Goal: Task Accomplishment & Management: Use online tool/utility

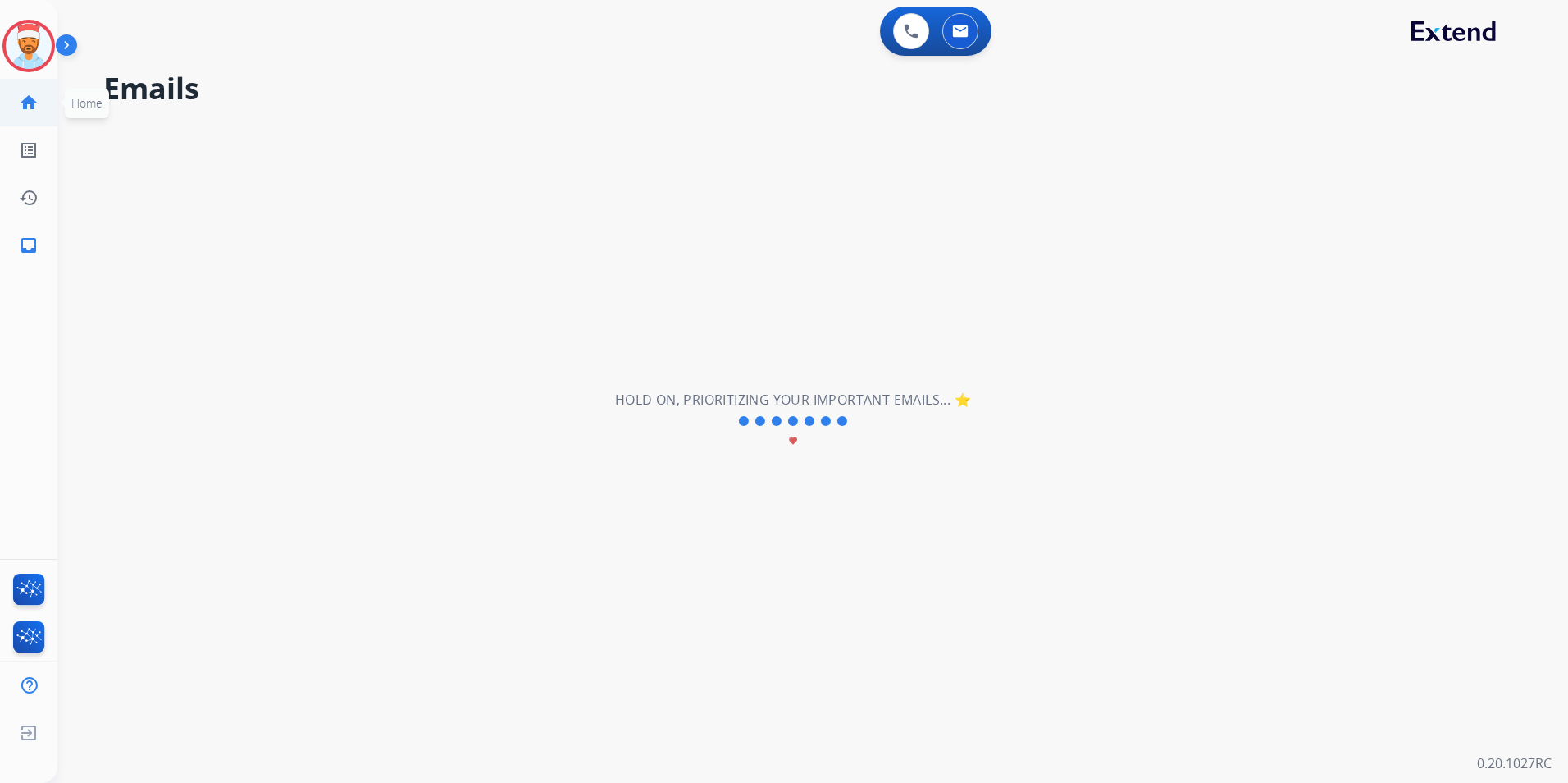
click at [31, 102] on mat-icon "home" at bounding box center [29, 102] width 20 height 20
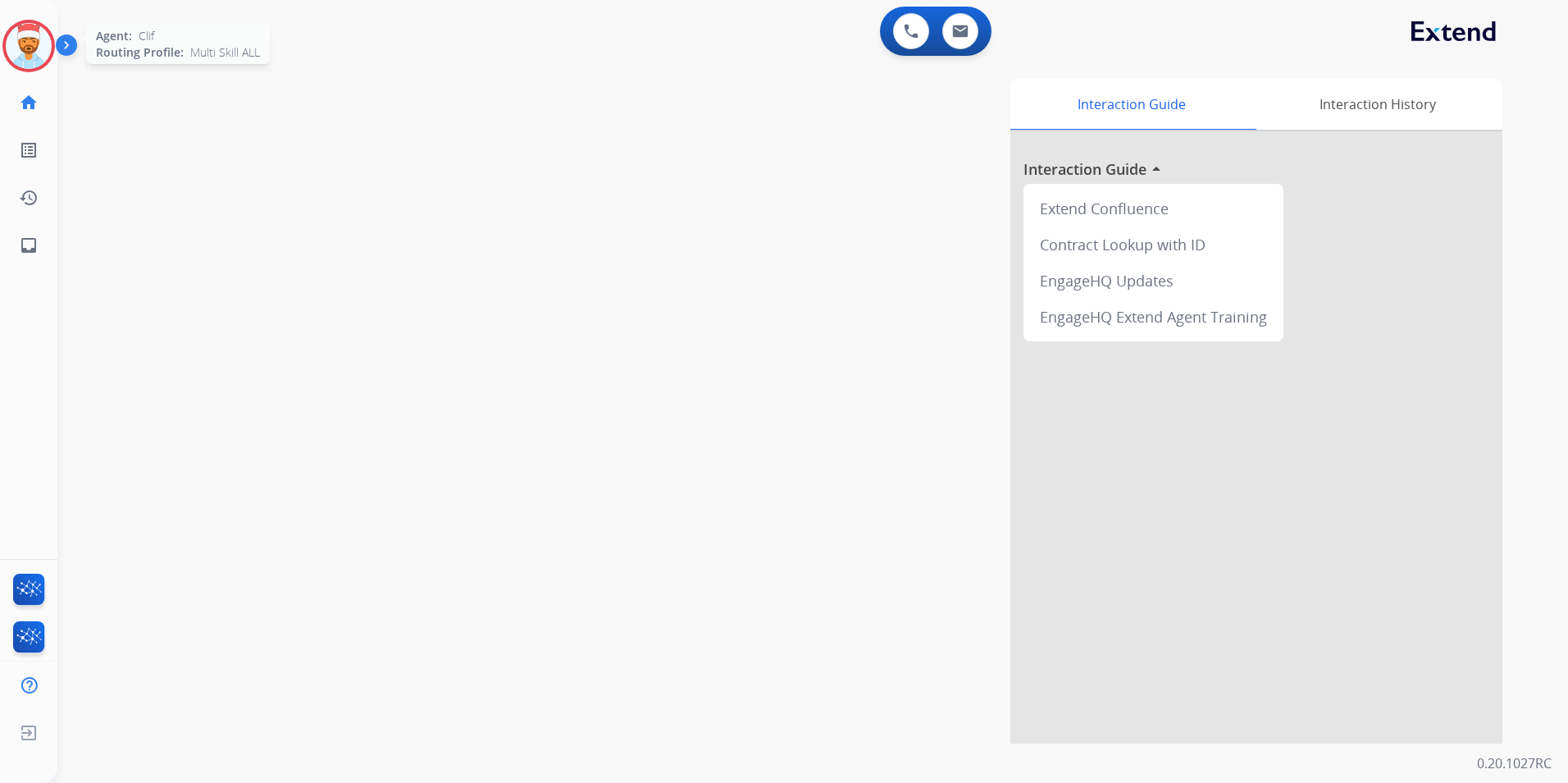
click at [43, 52] on img at bounding box center [29, 46] width 46 height 46
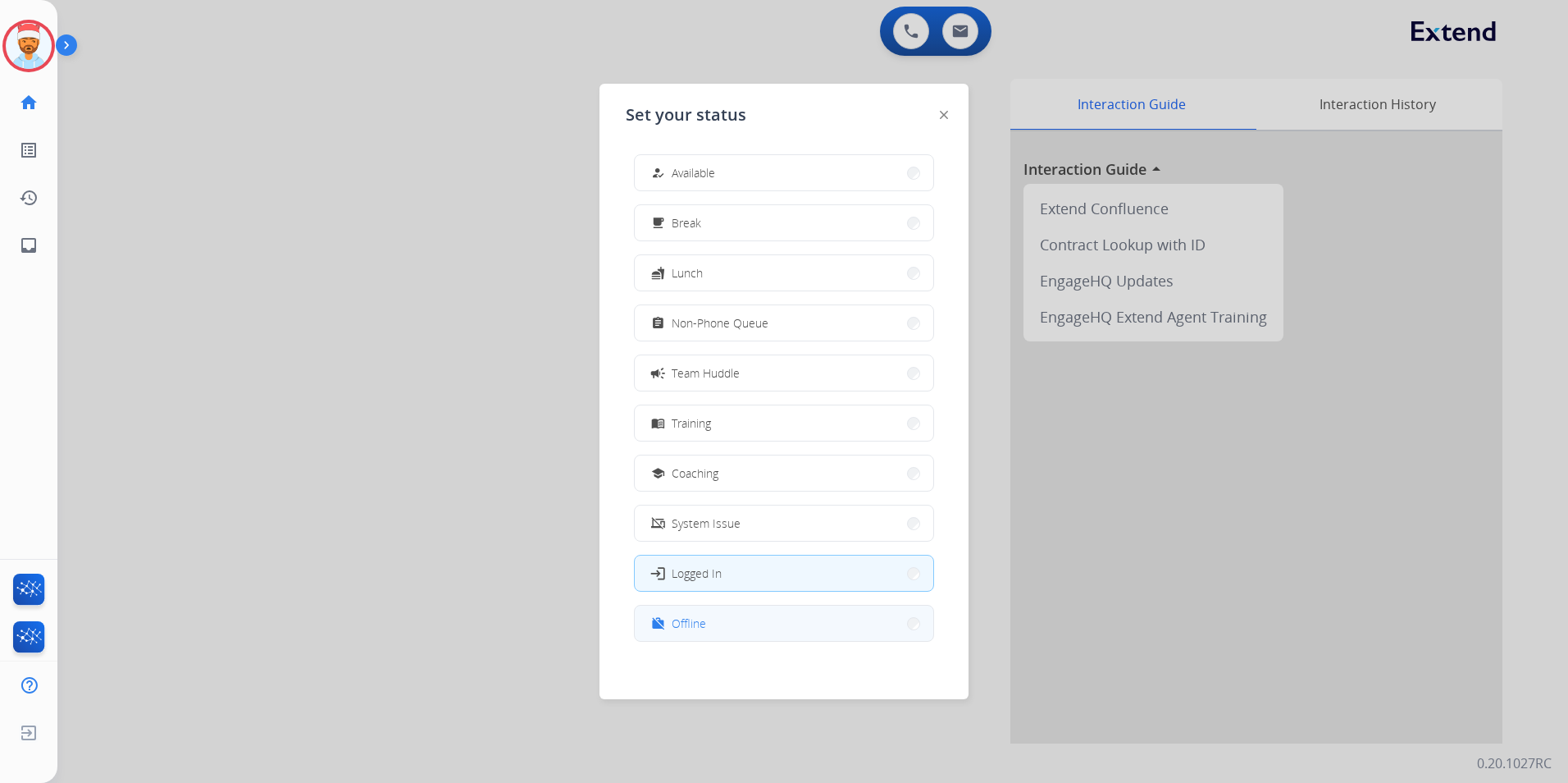
click at [673, 608] on button "work_off Offline" at bounding box center [784, 622] width 298 height 35
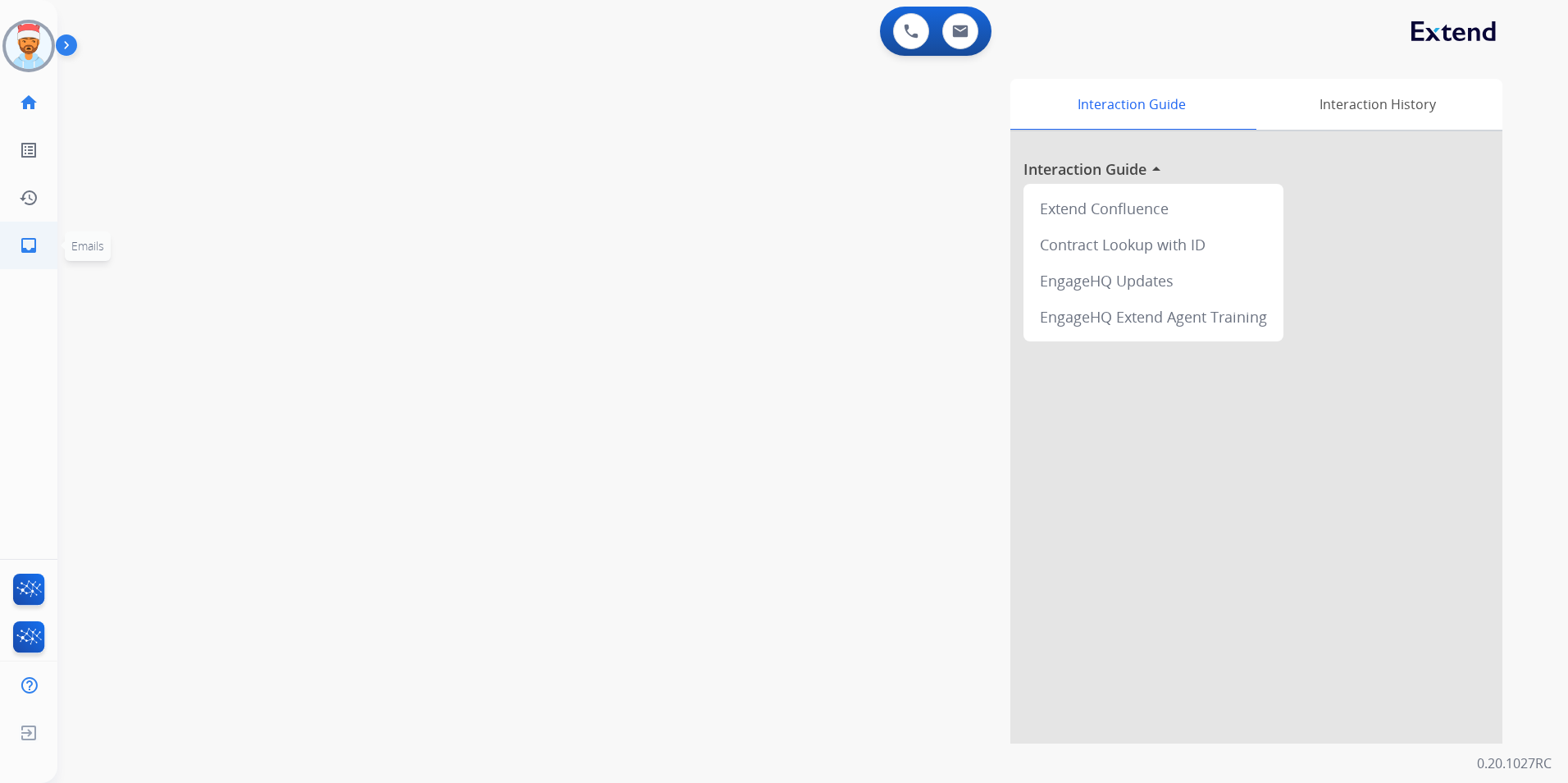
click at [33, 240] on mat-icon "inbox" at bounding box center [29, 245] width 20 height 20
select select "**********"
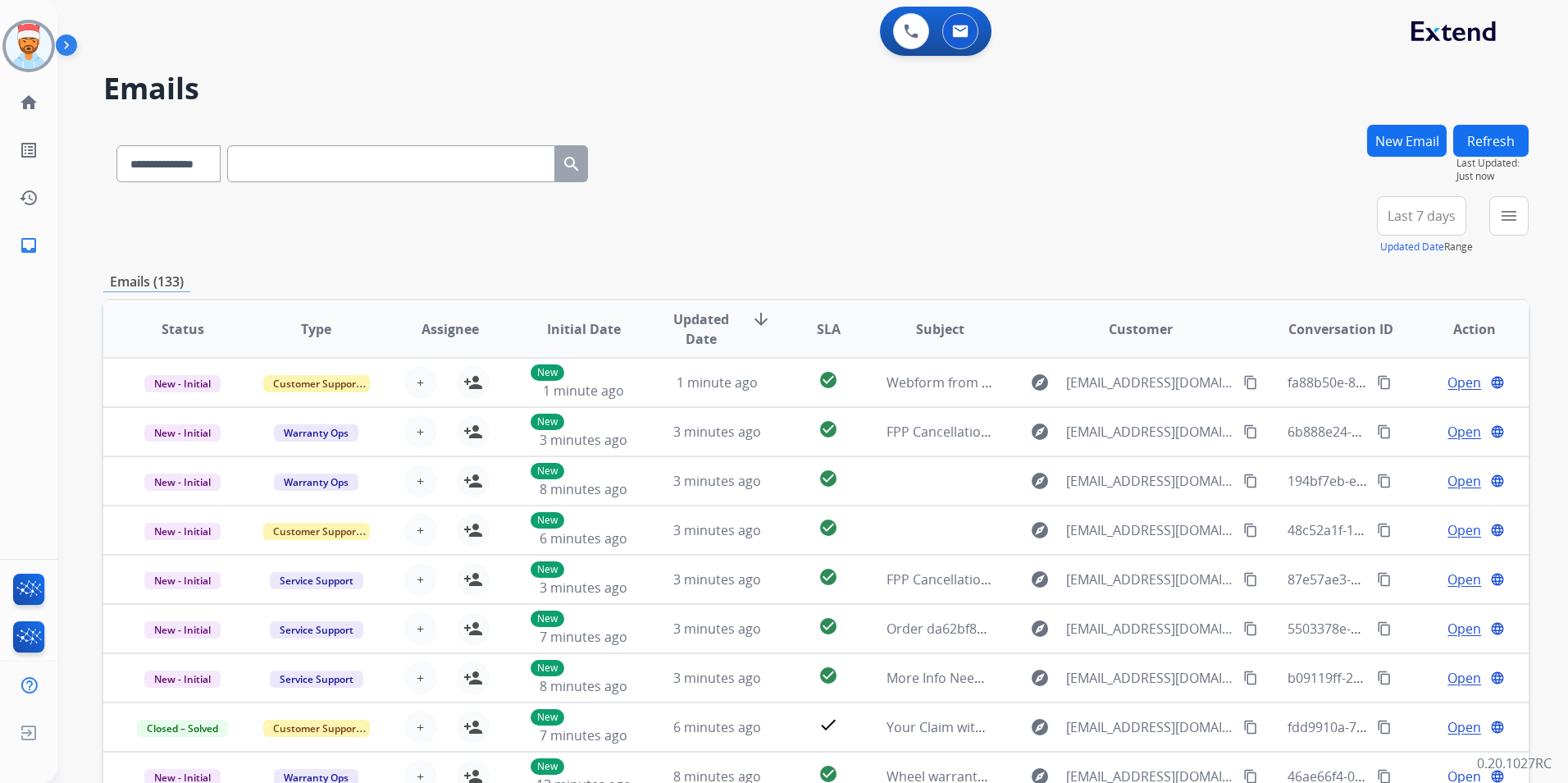
click at [1397, 212] on span "Last 7 days" at bounding box center [1421, 215] width 68 height 7
click at [1414, 409] on div "Last 90 days" at bounding box center [1416, 415] width 90 height 25
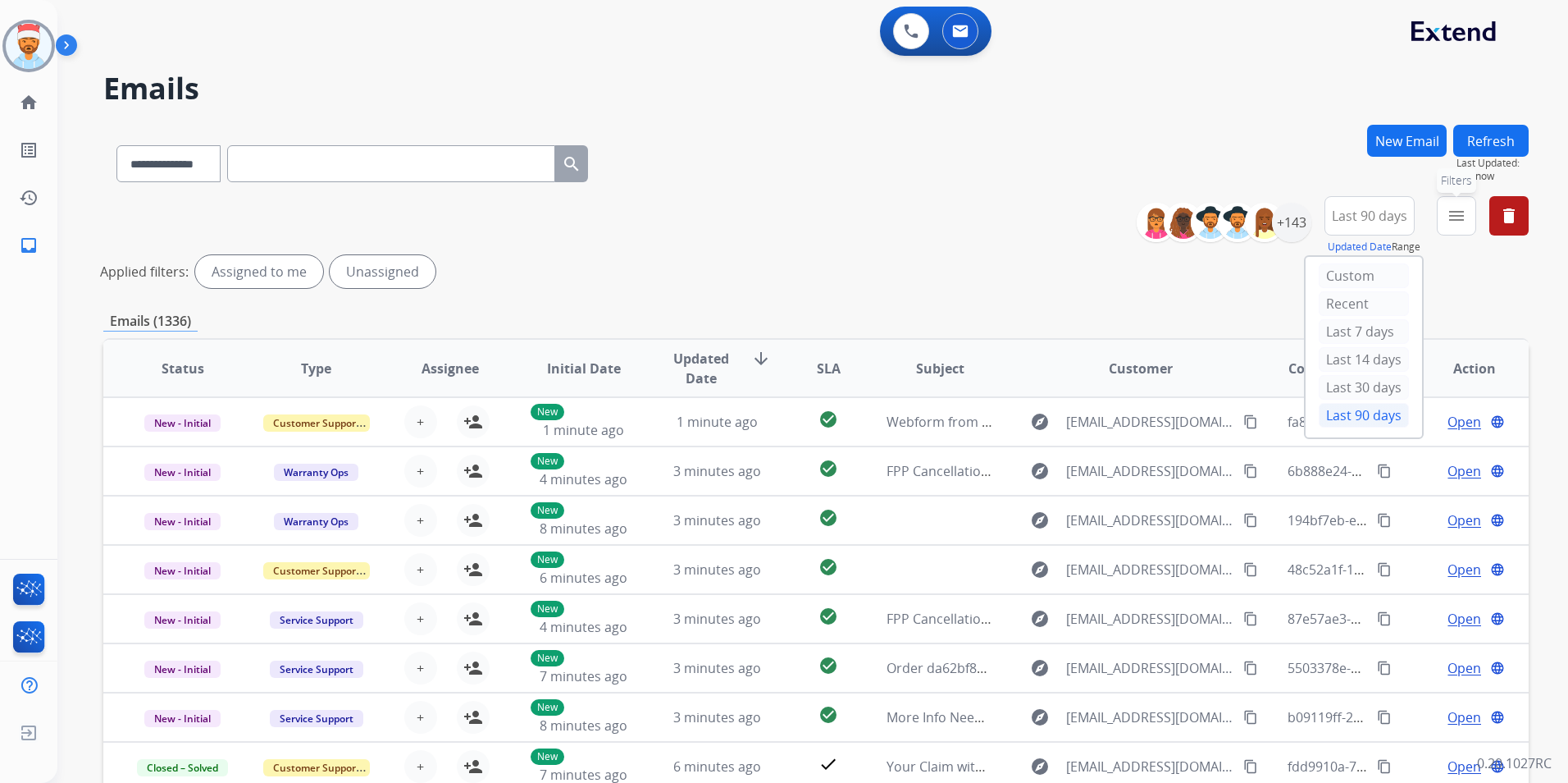
click at [1447, 224] on button "menu Filters" at bounding box center [1455, 215] width 39 height 39
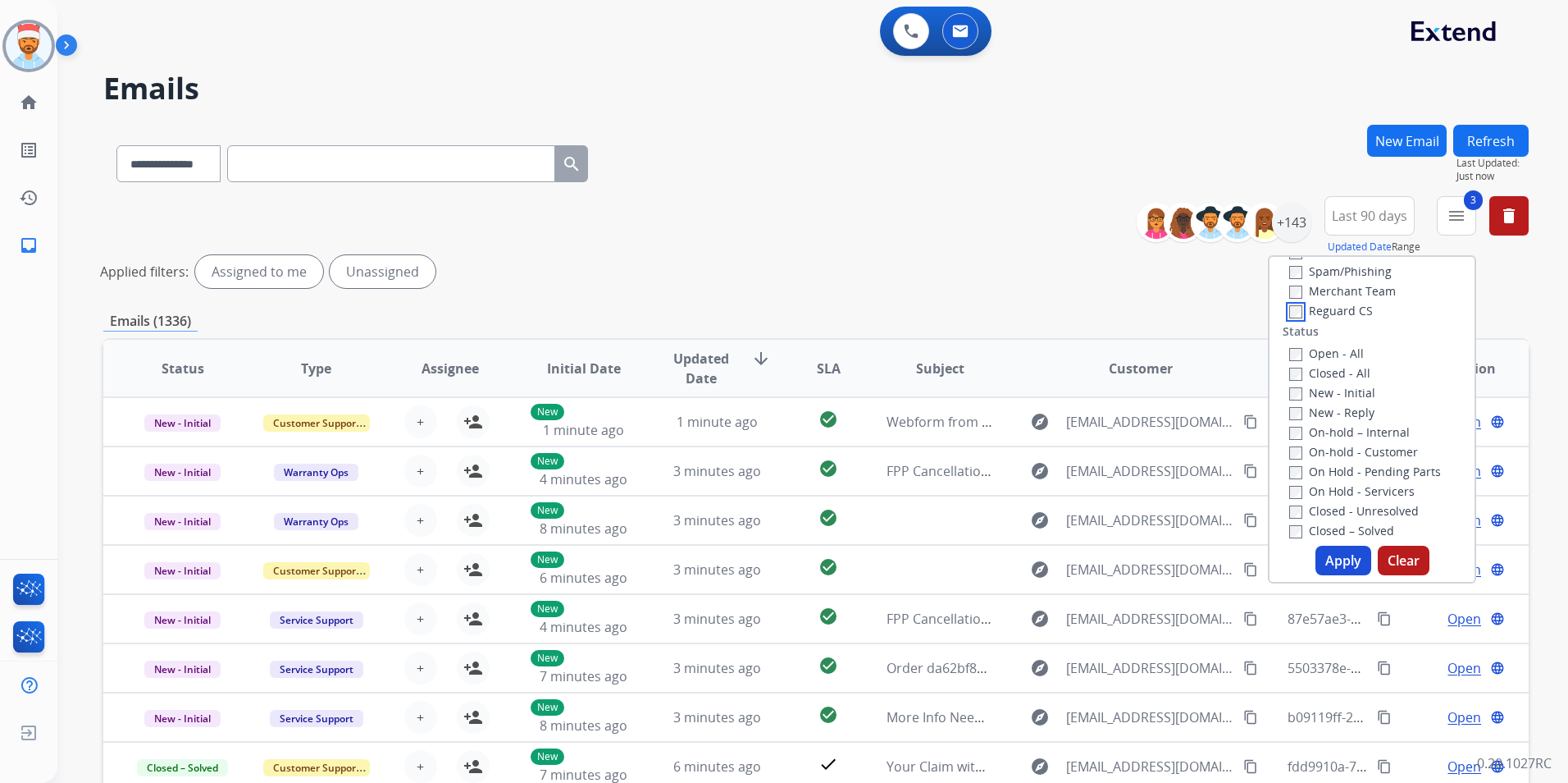
scroll to position [164, 0]
click at [1291, 347] on label "Open - All" at bounding box center [1326, 352] width 75 height 15
click at [1338, 559] on button "Apply" at bounding box center [1342, 560] width 55 height 30
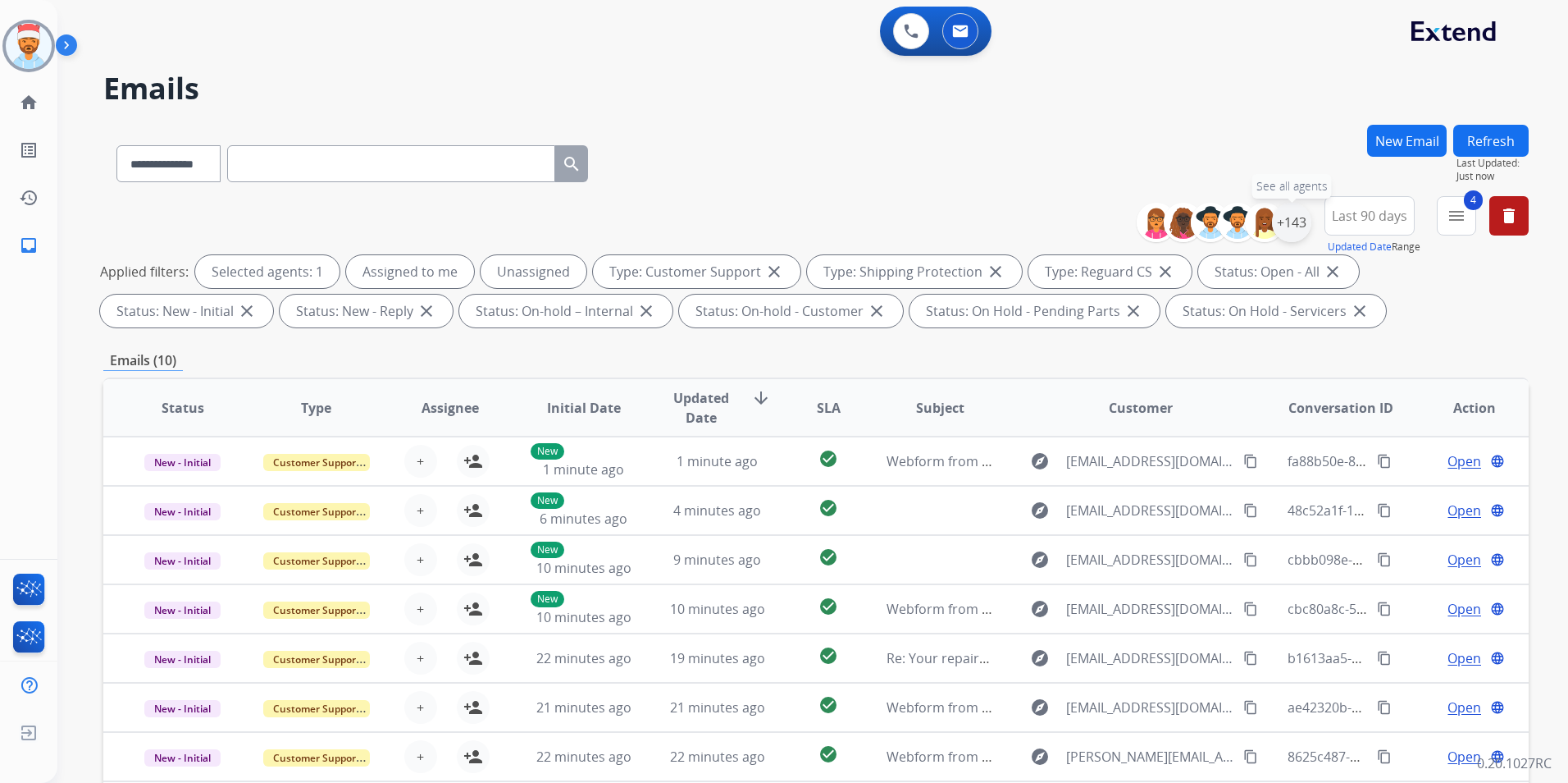
drag, startPoint x: 1291, startPoint y: 217, endPoint x: 1287, endPoint y: 225, distance: 8.9
click at [1291, 218] on div "+143" at bounding box center [1291, 222] width 39 height 39
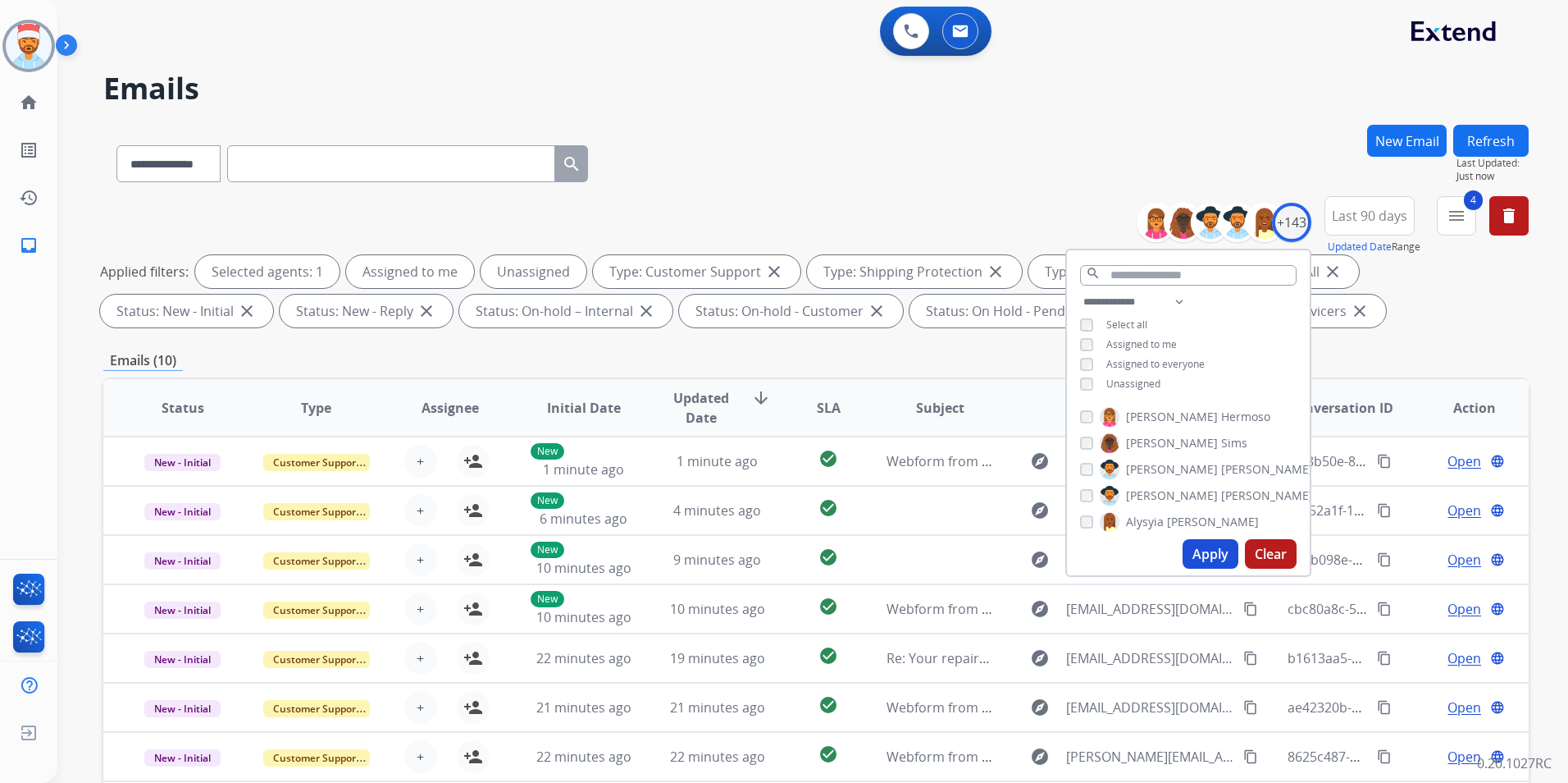
click at [1085, 352] on div "**********" at bounding box center [1188, 344] width 243 height 105
click at [1192, 542] on button "Apply" at bounding box center [1210, 554] width 55 height 30
click at [806, 194] on div "**********" at bounding box center [815, 160] width 1425 height 72
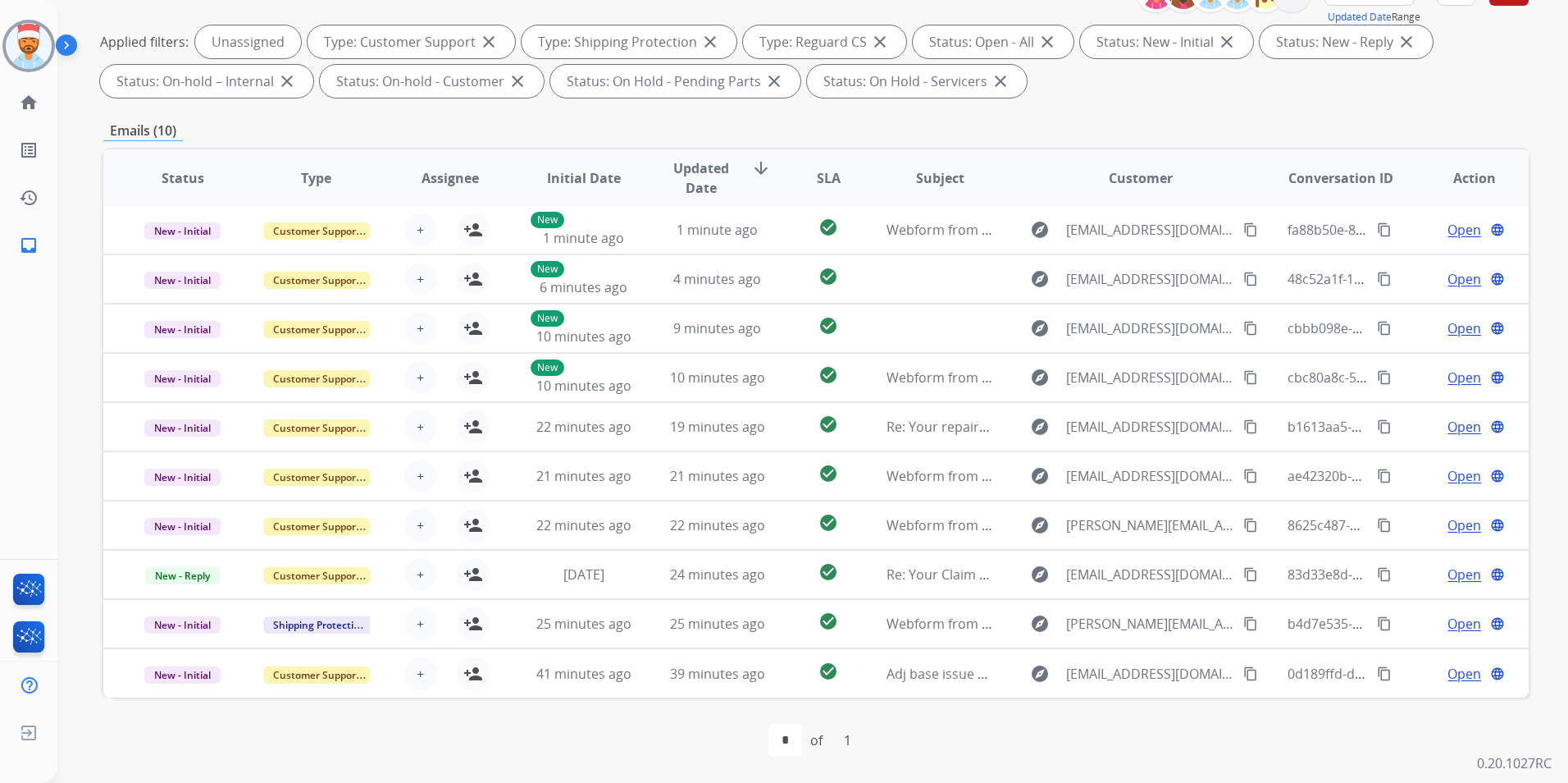
scroll to position [0, 0]
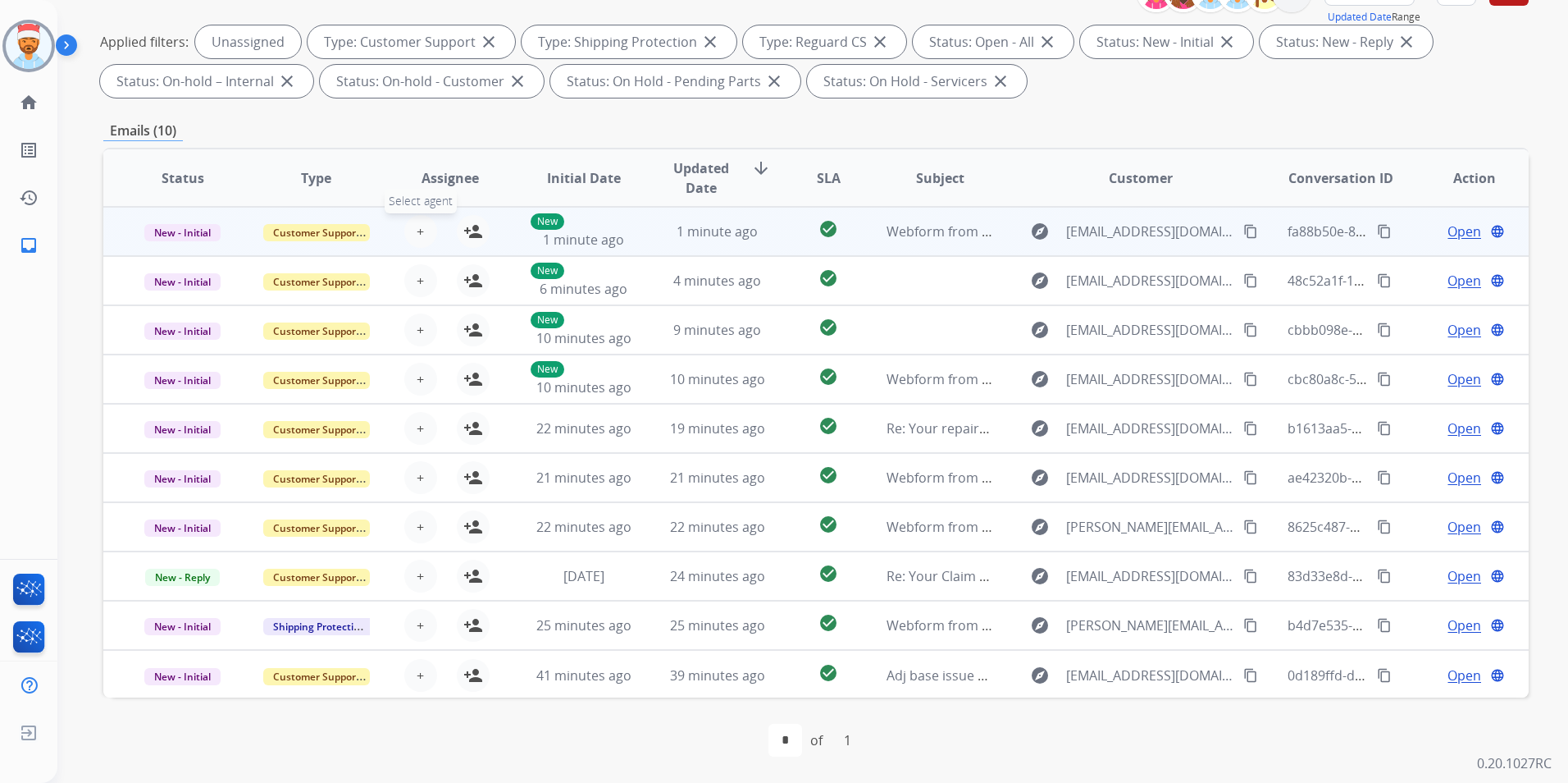
click at [412, 240] on button "+ Select agent" at bounding box center [420, 231] width 32 height 33
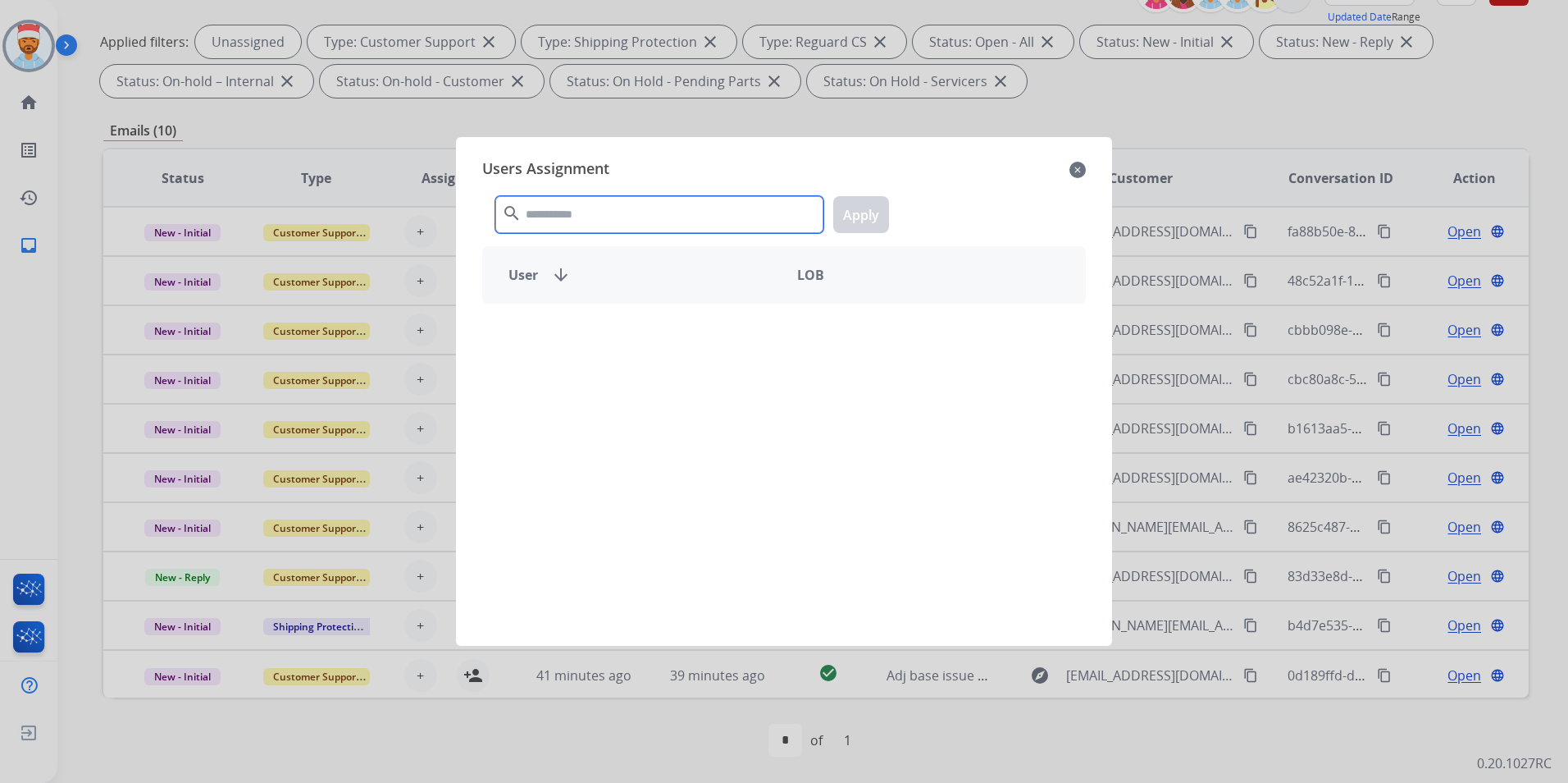
click at [544, 214] on input "text" at bounding box center [658, 214] width 328 height 37
drag, startPoint x: 590, startPoint y: 217, endPoint x: 405, endPoint y: 233, distance: 185.7
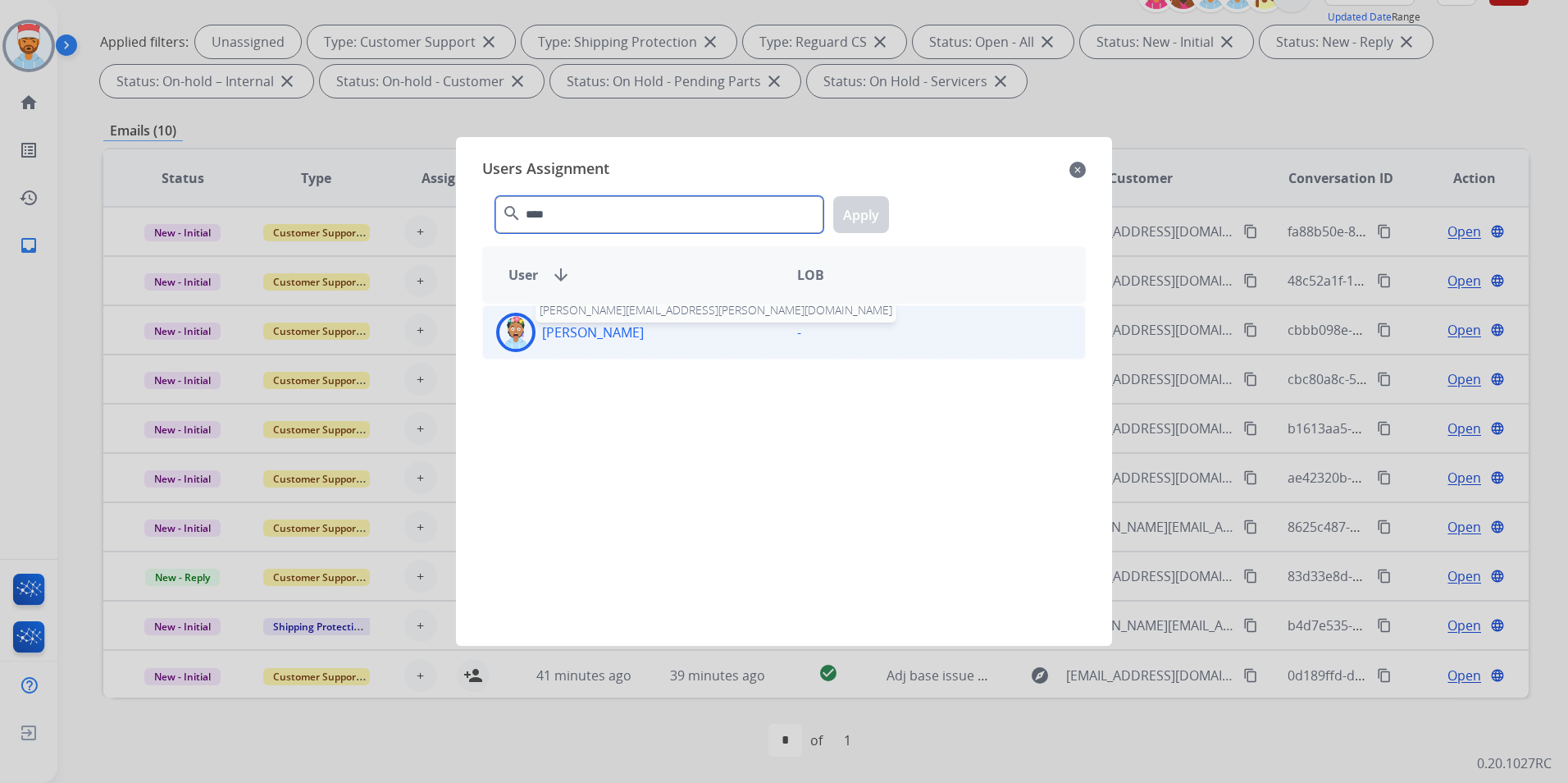
type input "****"
click at [544, 332] on p "[PERSON_NAME]" at bounding box center [592, 332] width 101 height 20
click at [867, 209] on button "Apply" at bounding box center [861, 214] width 55 height 37
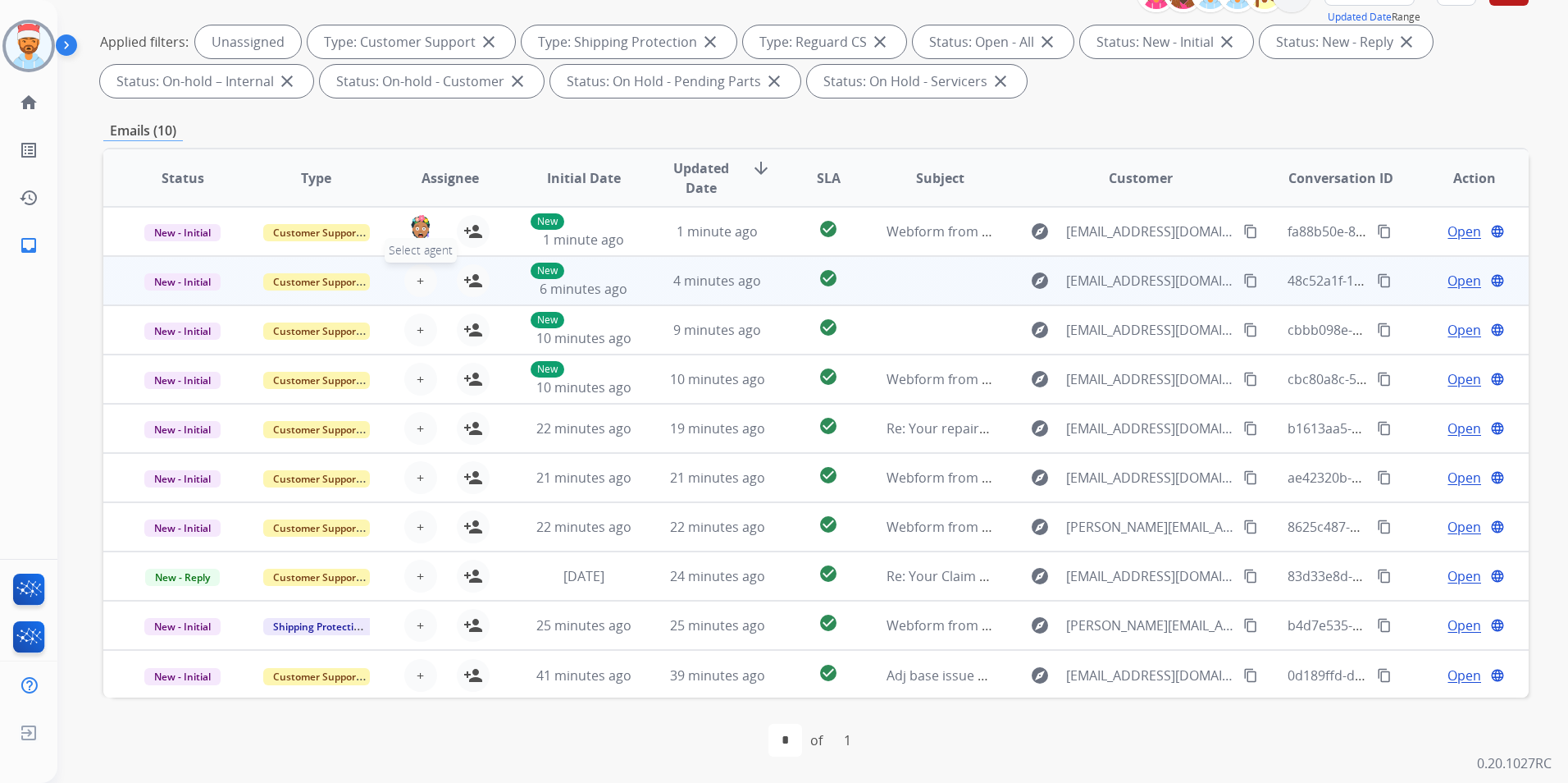
click at [421, 283] on button "+ Select agent" at bounding box center [420, 280] width 32 height 33
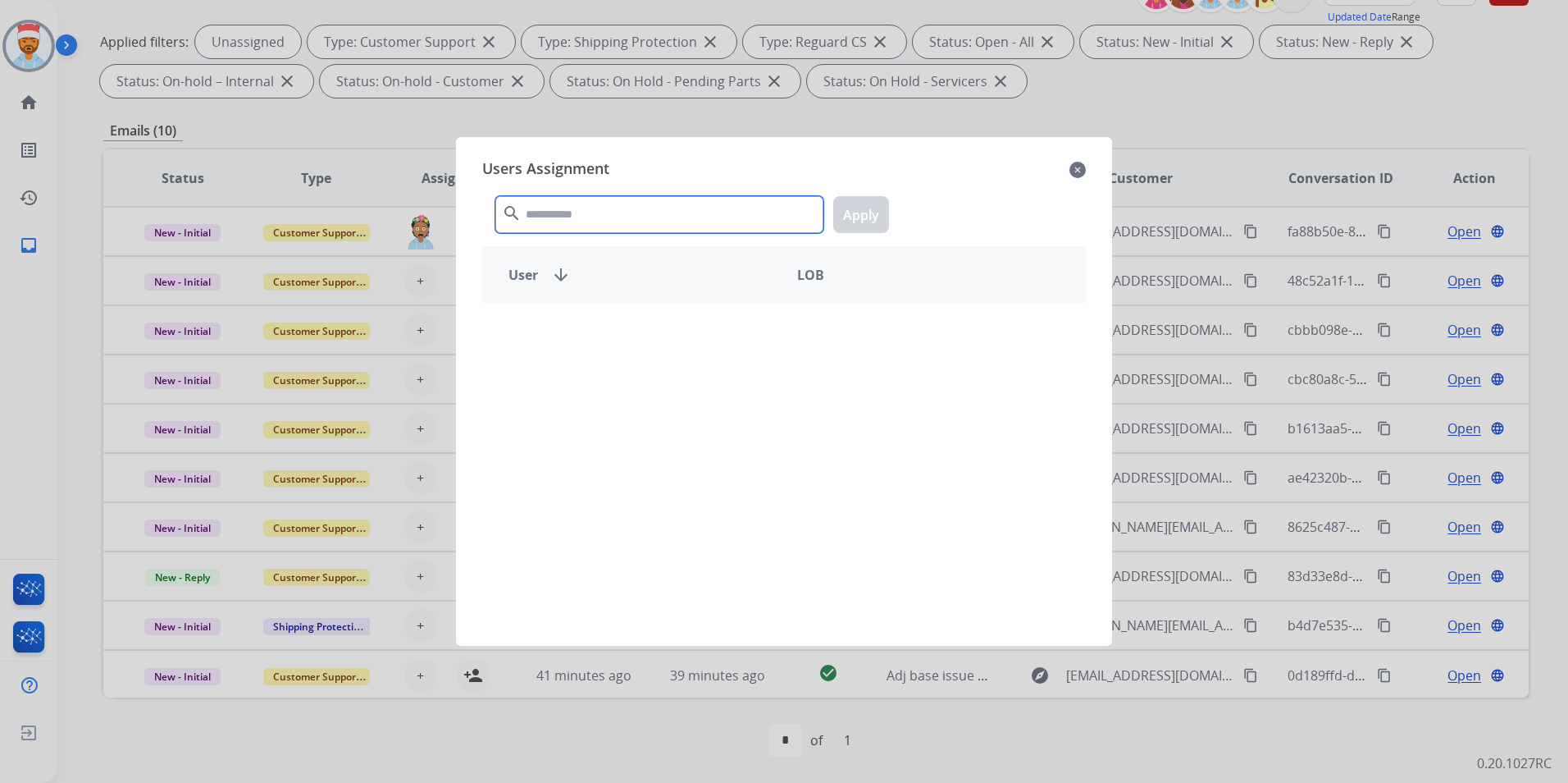
click at [591, 224] on input "text" at bounding box center [658, 214] width 328 height 37
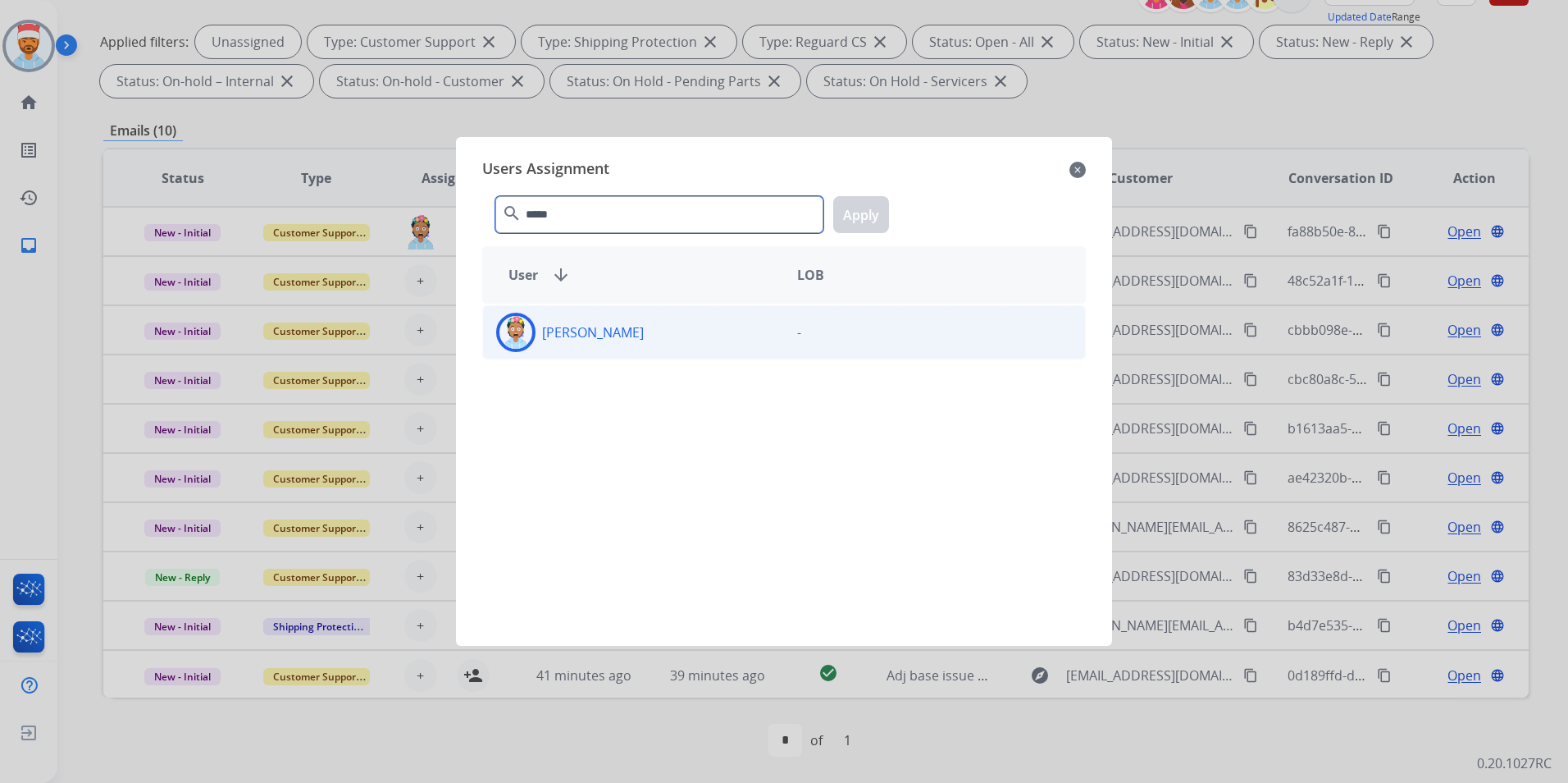
type input "*****"
click at [597, 311] on div "[PERSON_NAME] -" at bounding box center [784, 332] width 604 height 54
click at [867, 212] on button "Apply" at bounding box center [861, 214] width 55 height 37
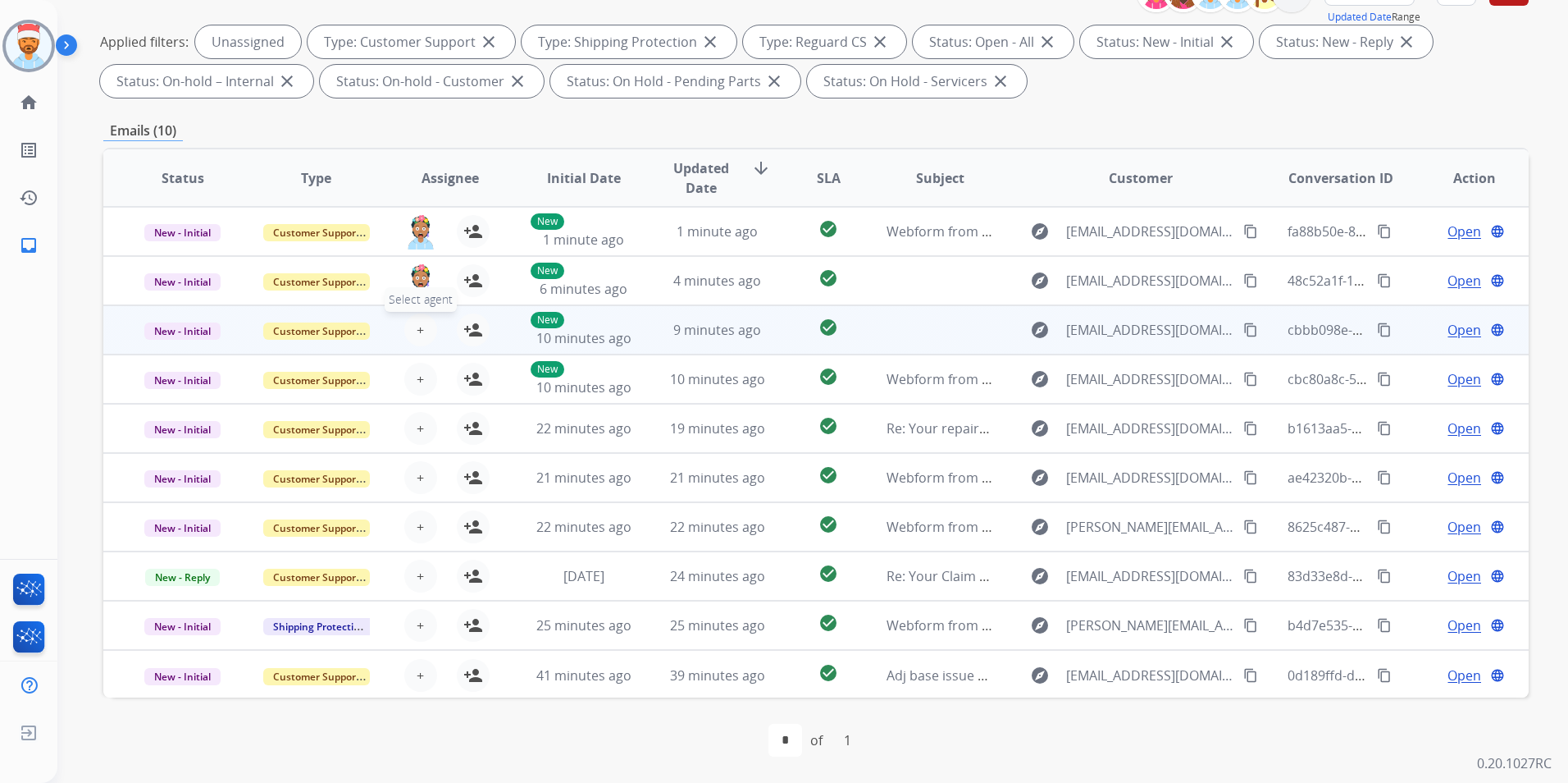
click at [423, 329] on button "+ Select agent" at bounding box center [420, 330] width 32 height 33
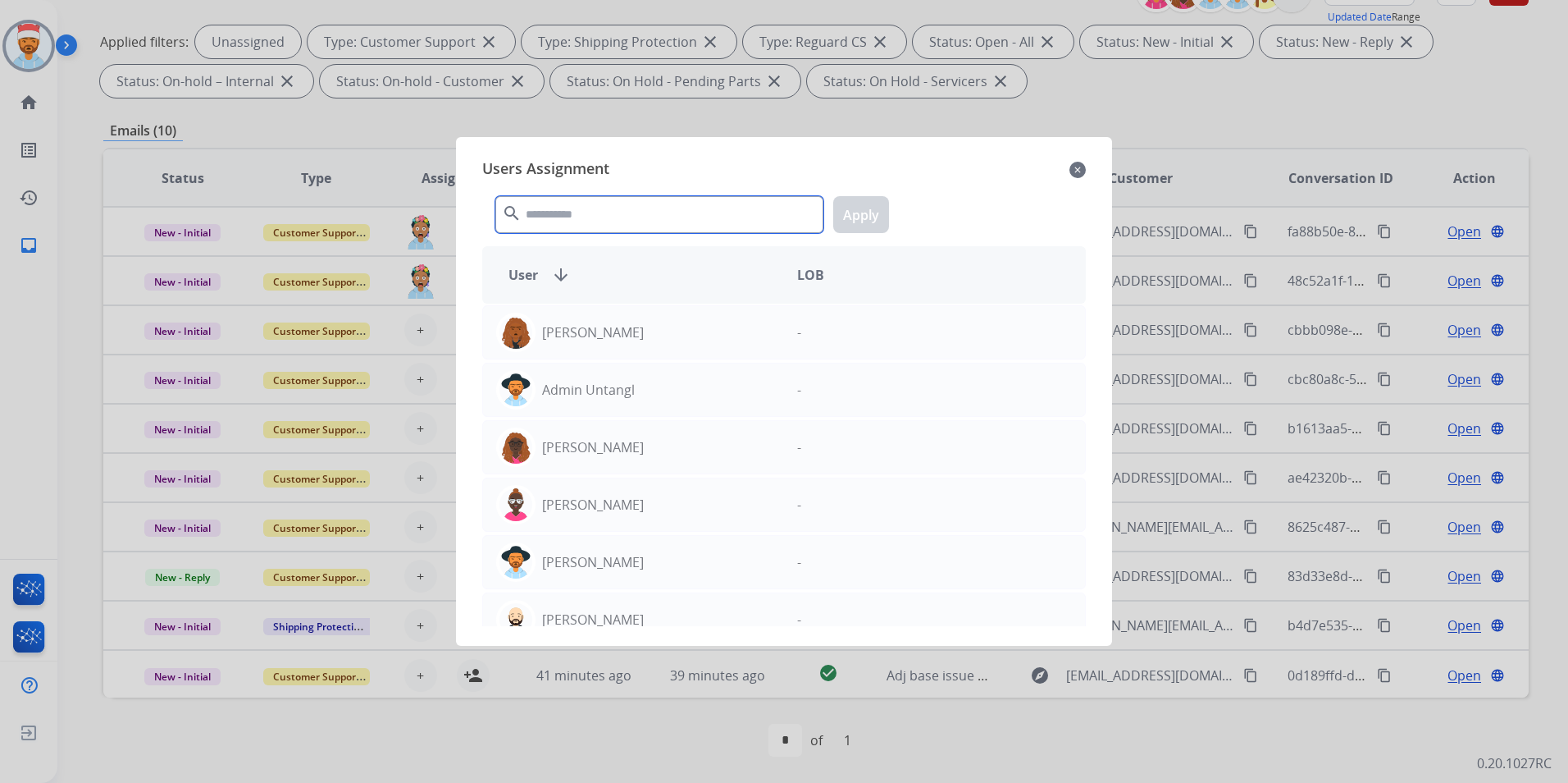
drag, startPoint x: 677, startPoint y: 224, endPoint x: 670, endPoint y: 218, distance: 9.2
click at [677, 223] on input "text" at bounding box center [658, 214] width 328 height 37
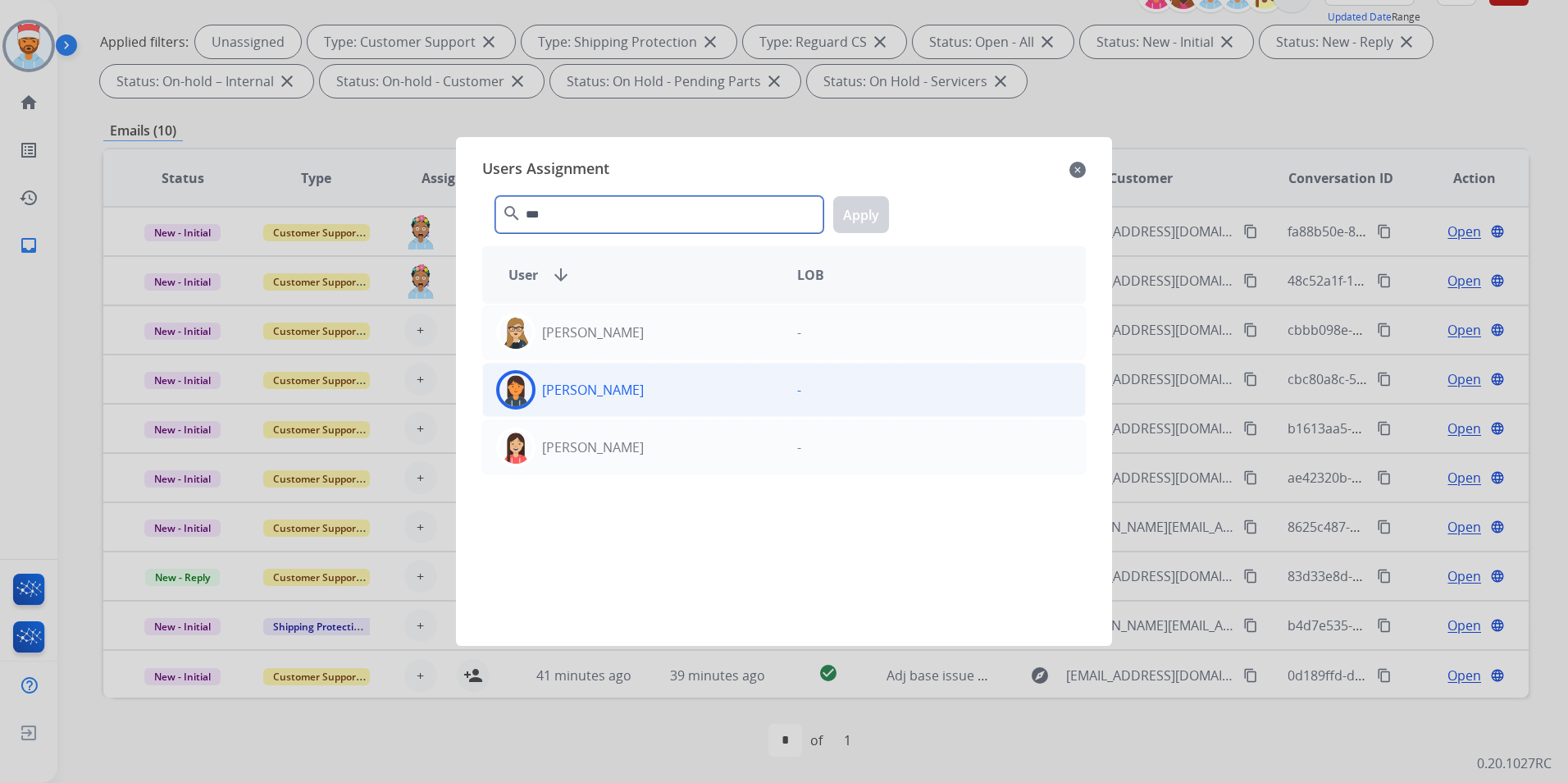
type input "***"
click at [612, 387] on p "[PERSON_NAME]" at bounding box center [592, 389] width 101 height 20
drag, startPoint x: 869, startPoint y: 206, endPoint x: 859, endPoint y: 215, distance: 13.5
click at [870, 206] on button "Apply" at bounding box center [861, 214] width 55 height 37
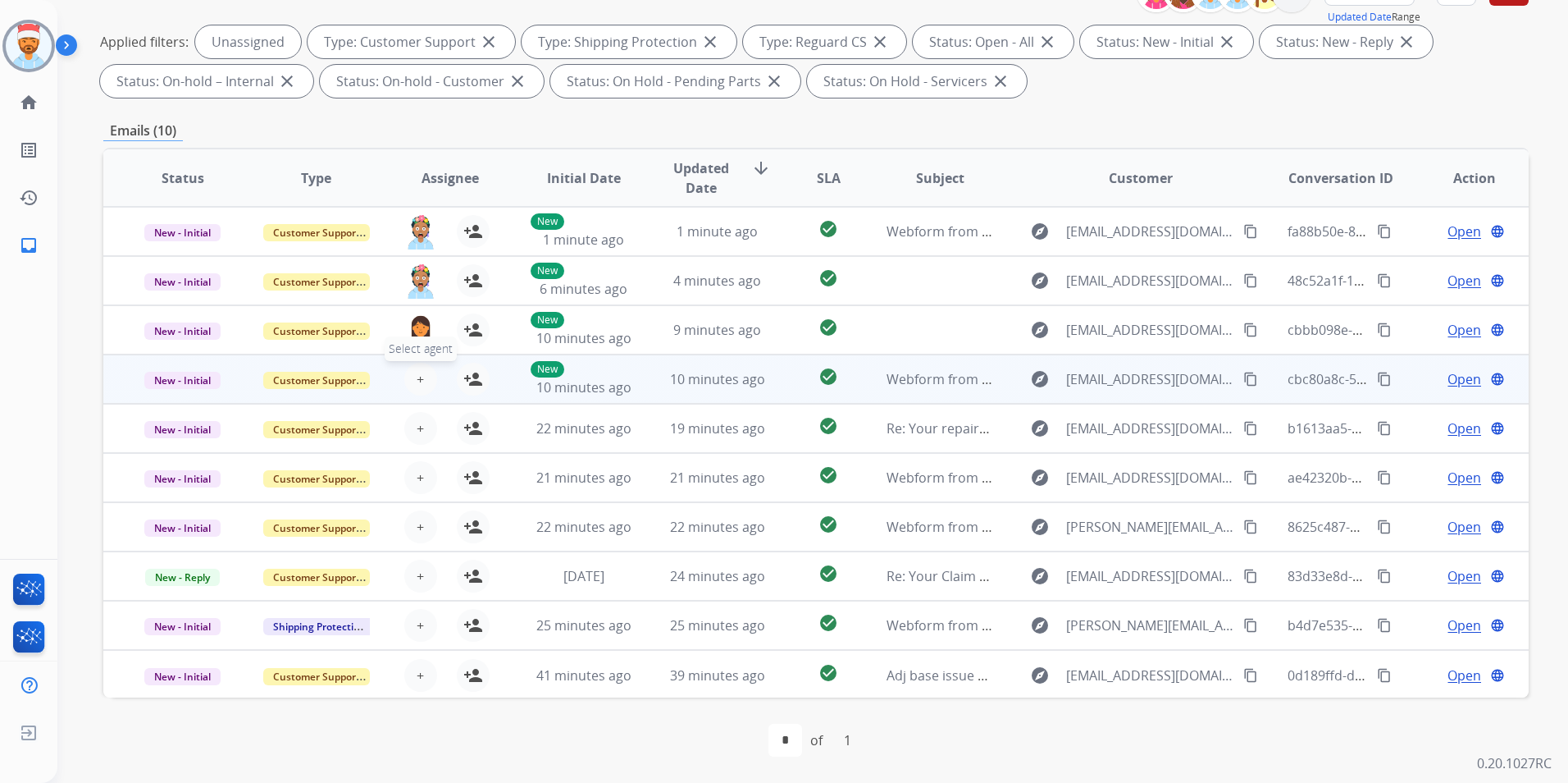
click at [417, 378] on span "+" at bounding box center [420, 379] width 8 height 20
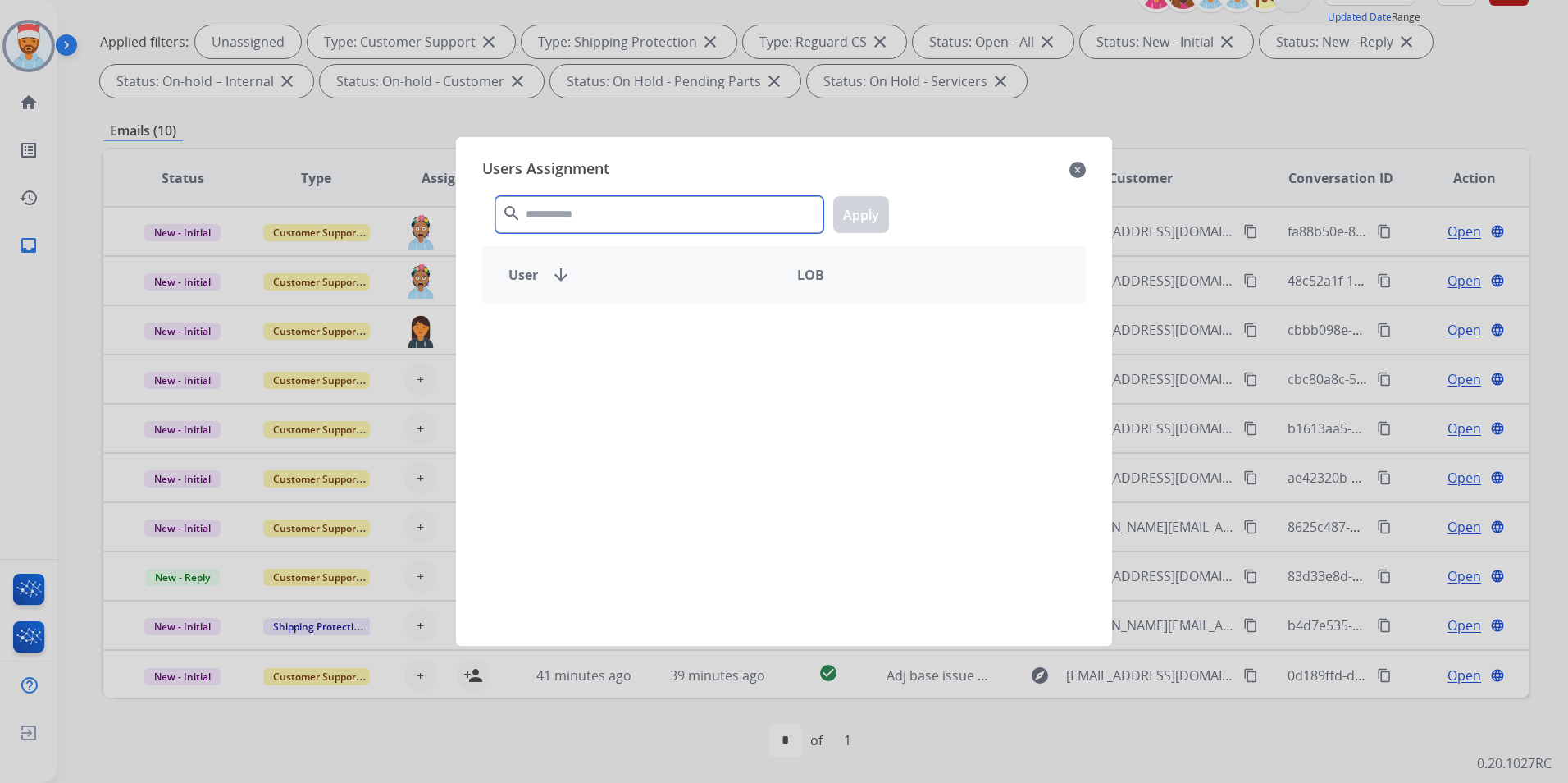
click at [587, 228] on input "text" at bounding box center [658, 214] width 328 height 37
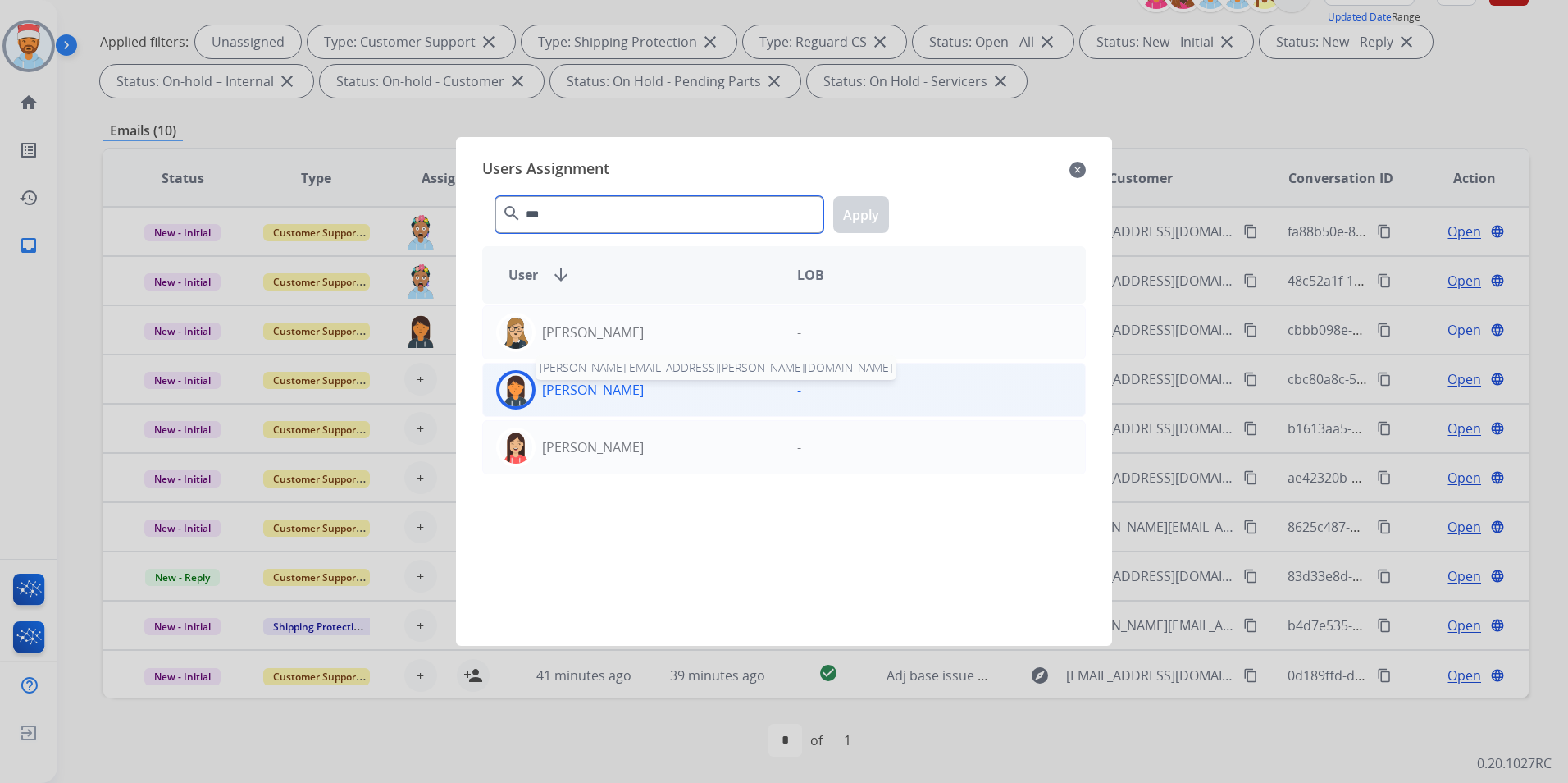
type input "***"
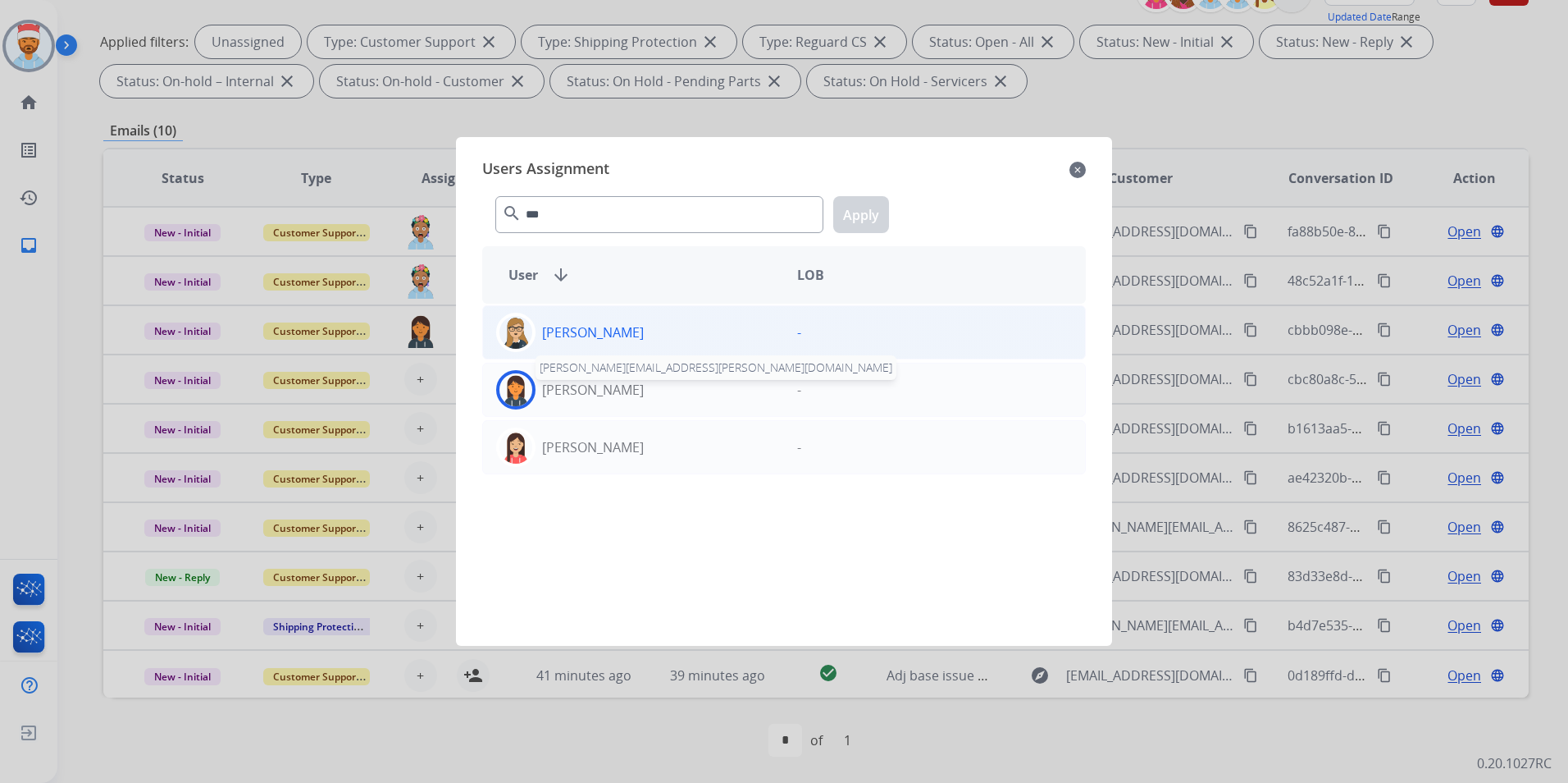
drag, startPoint x: 598, startPoint y: 383, endPoint x: 698, endPoint y: 334, distance: 111.4
click at [600, 381] on p "[PERSON_NAME]" at bounding box center [592, 389] width 101 height 20
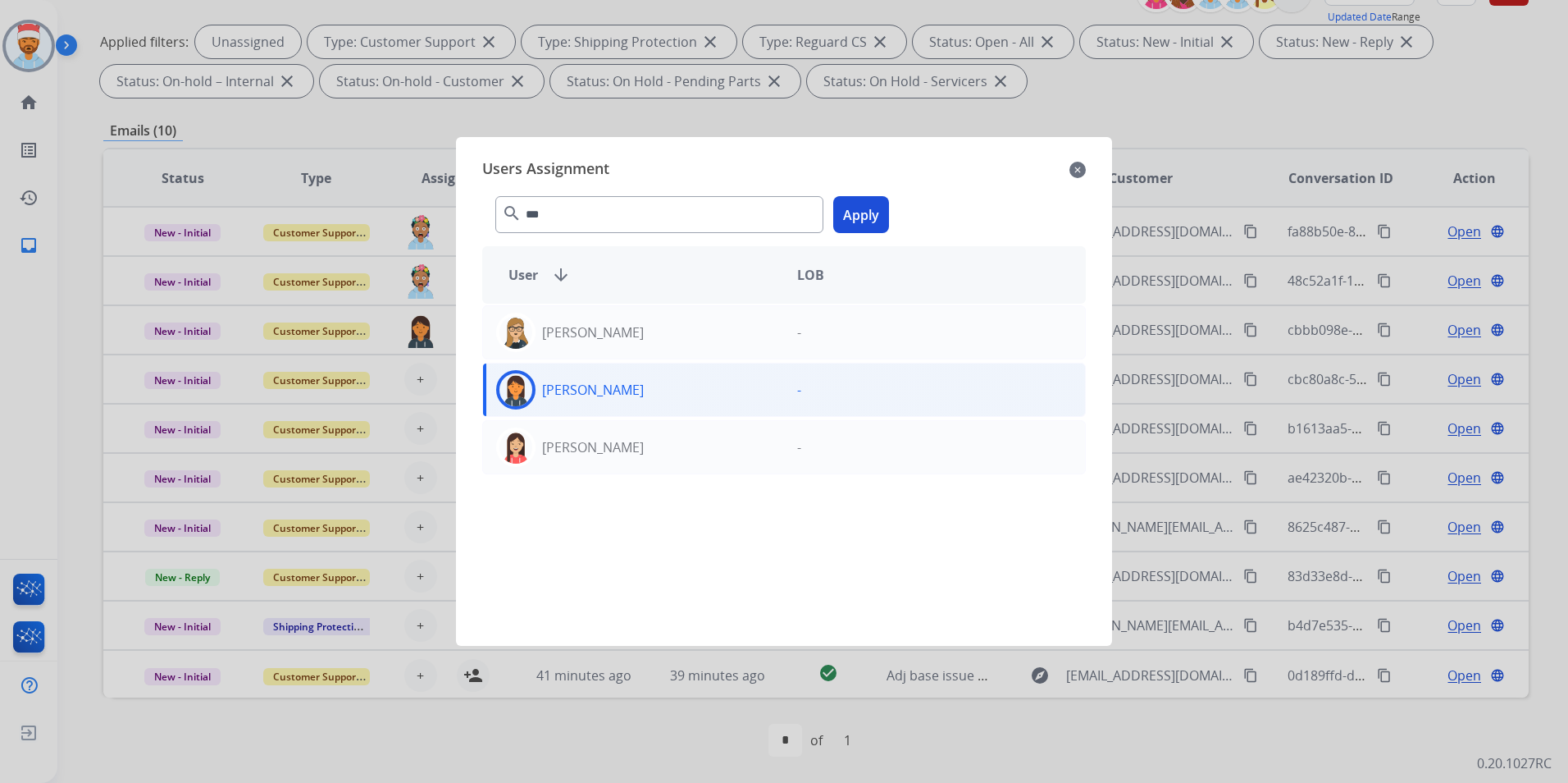
click at [861, 206] on button "Apply" at bounding box center [861, 214] width 55 height 37
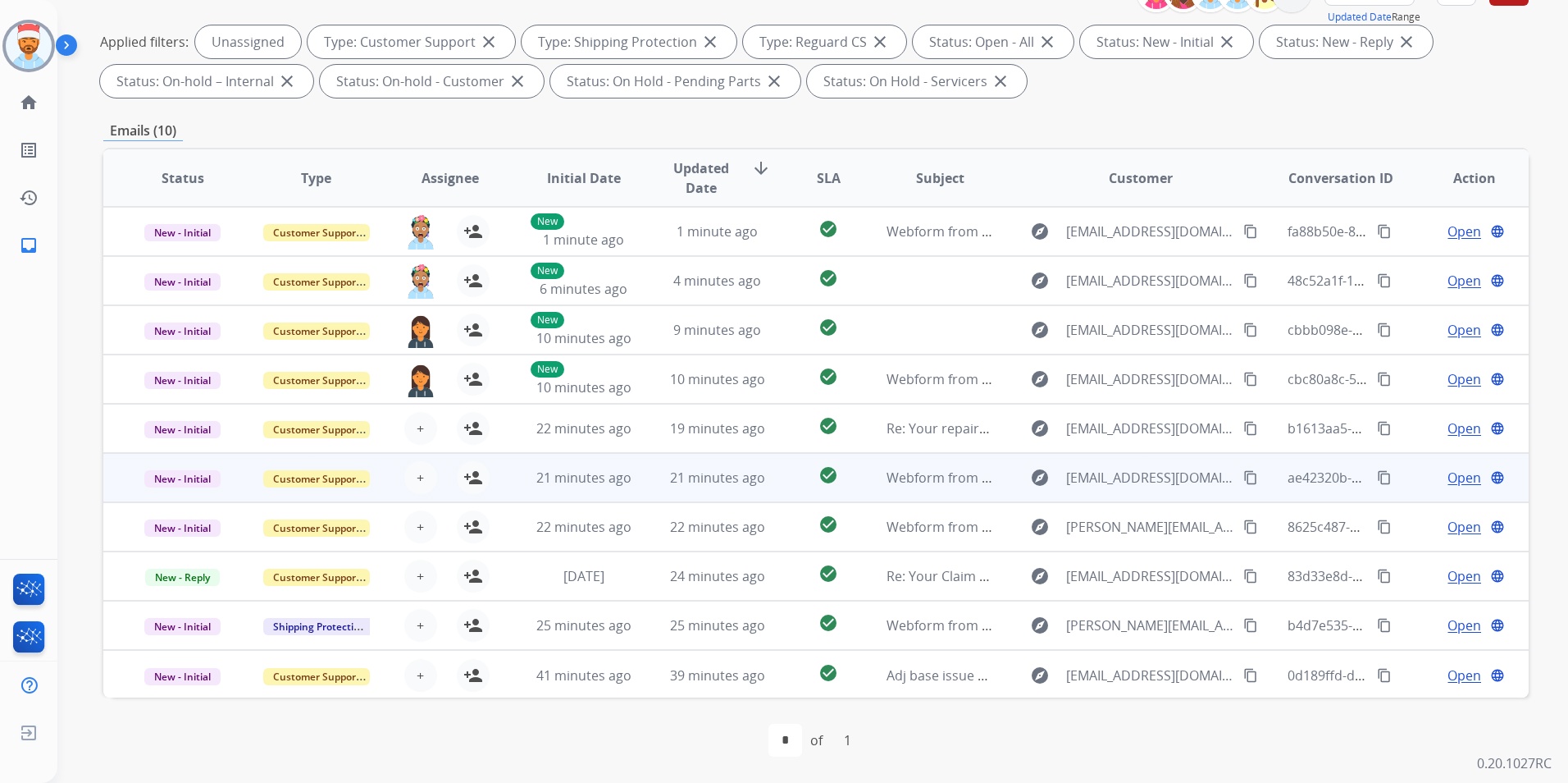
scroll to position [2, 0]
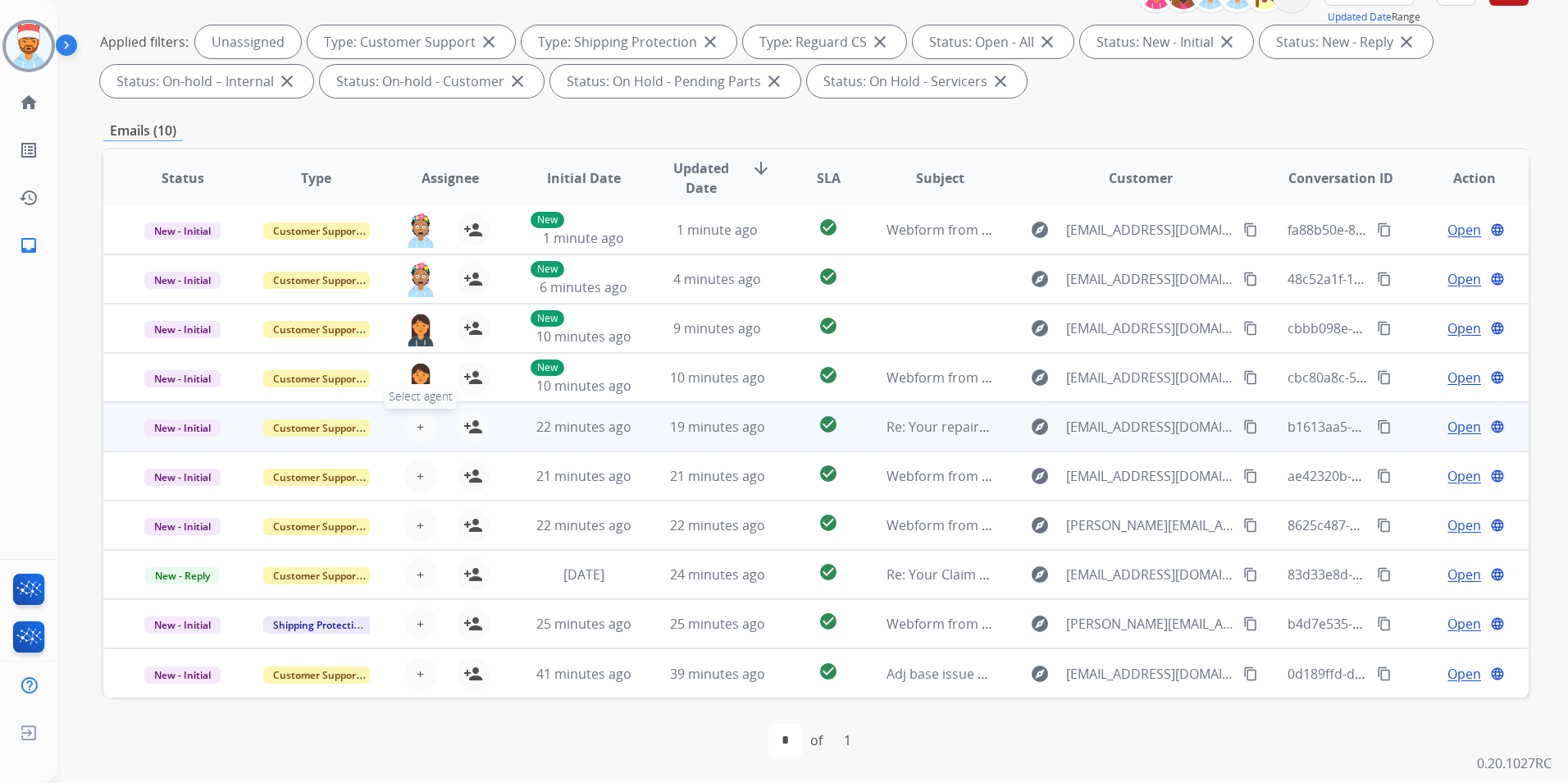
click at [419, 421] on span "+" at bounding box center [420, 426] width 8 height 20
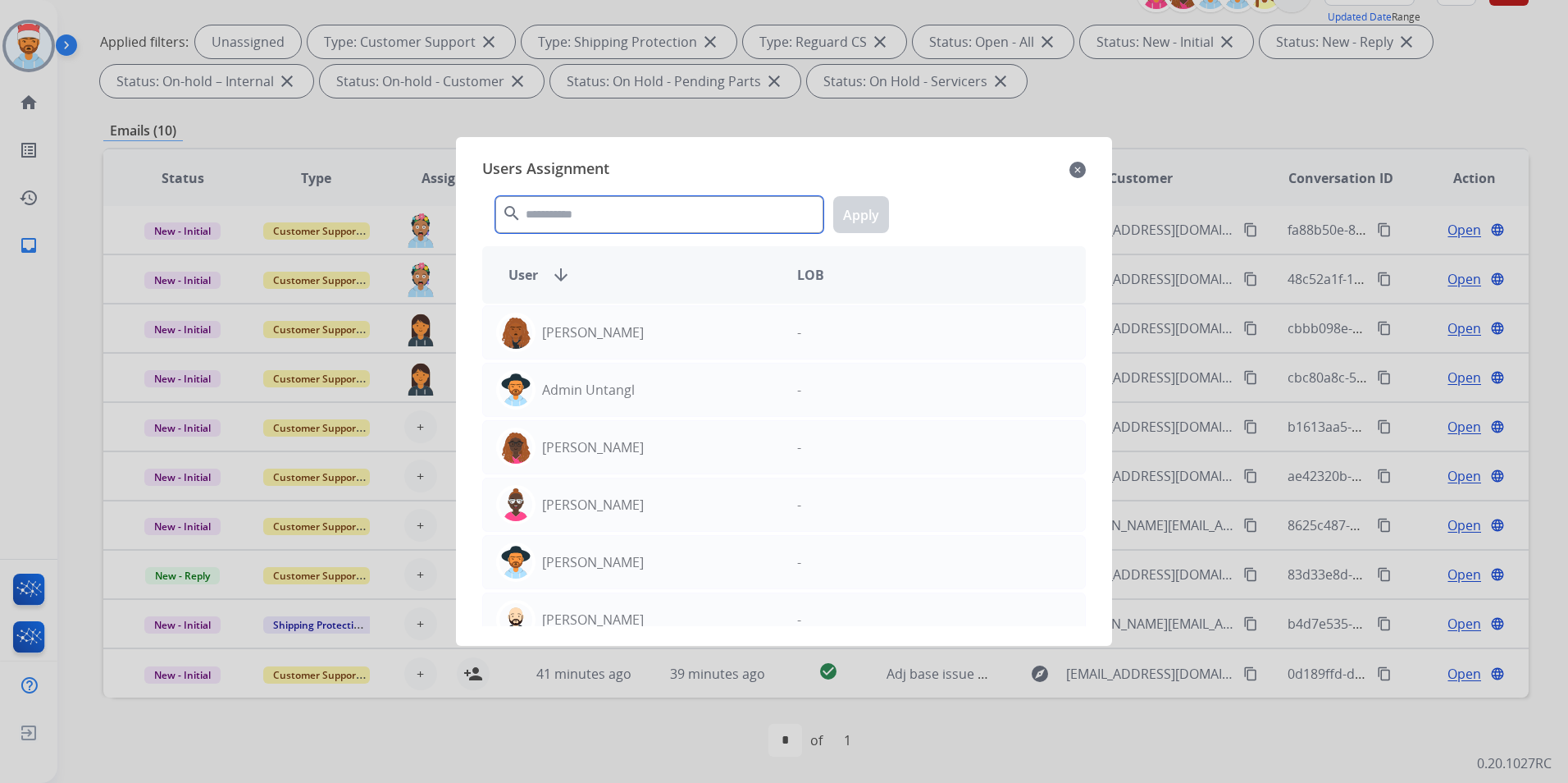
click at [595, 209] on input "text" at bounding box center [658, 214] width 328 height 37
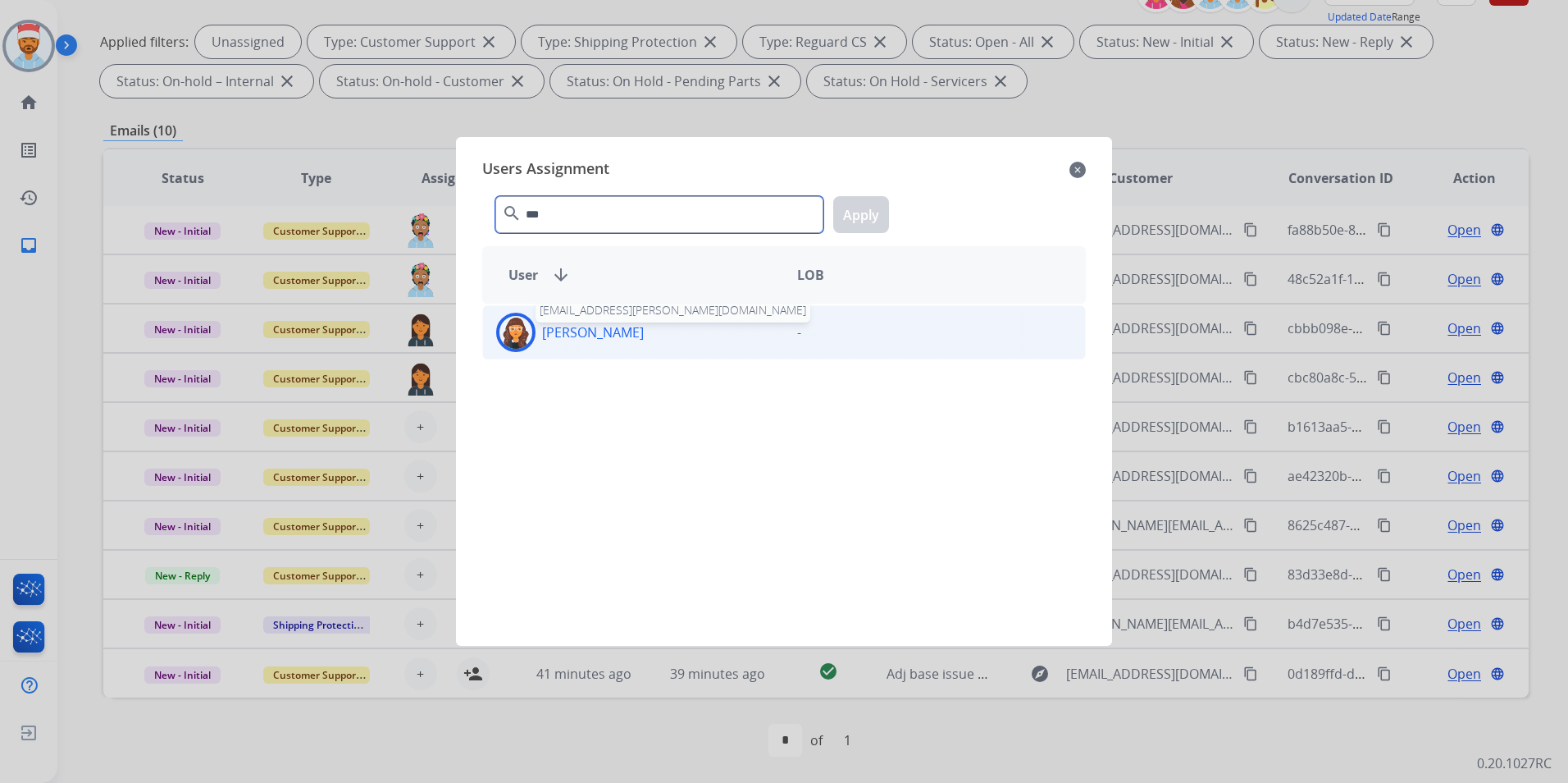
type input "***"
click at [569, 335] on p "[PERSON_NAME]" at bounding box center [592, 332] width 101 height 20
click at [868, 209] on button "Apply" at bounding box center [861, 214] width 55 height 37
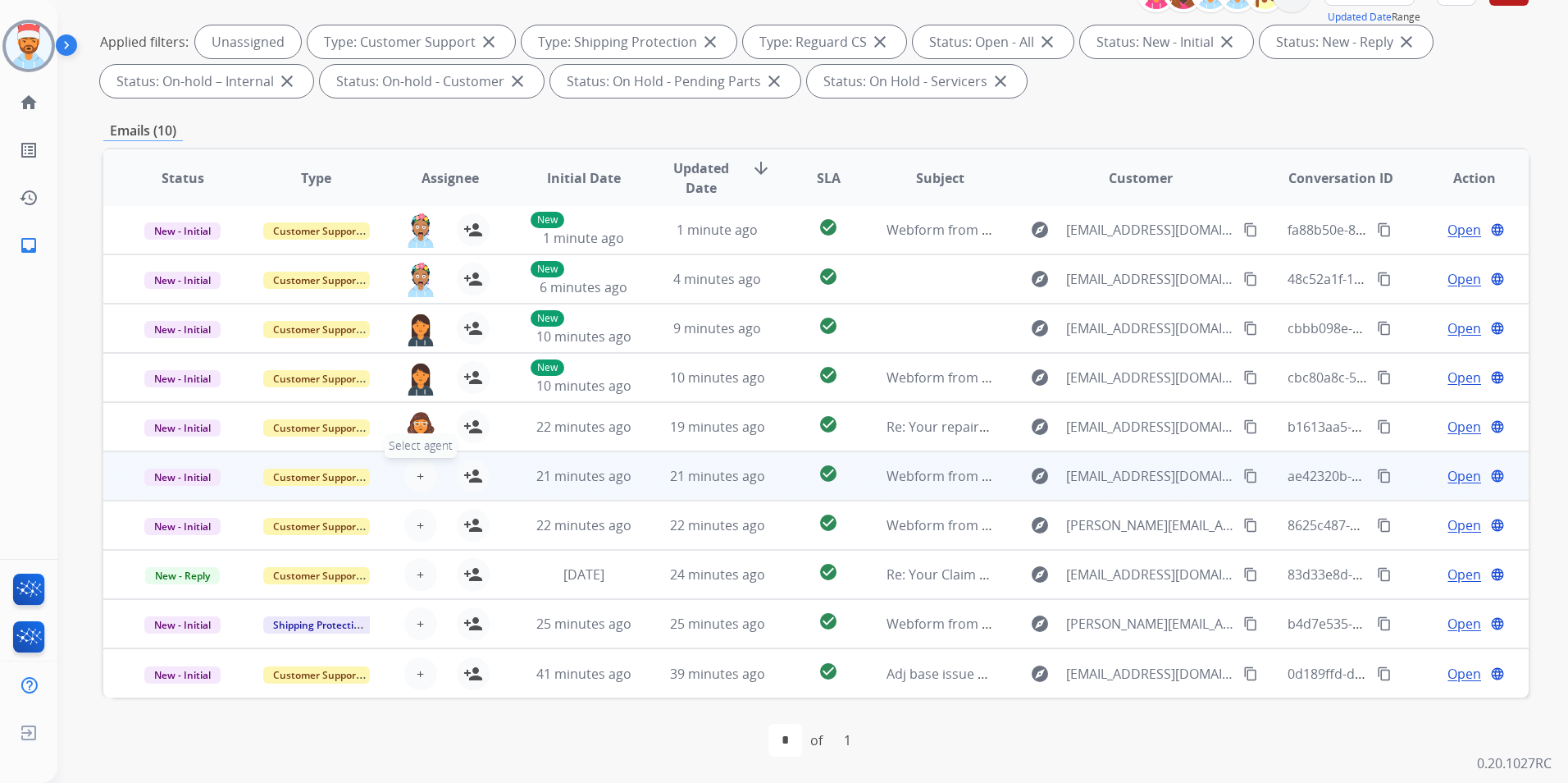
click at [426, 480] on button "+ Select agent" at bounding box center [420, 476] width 32 height 33
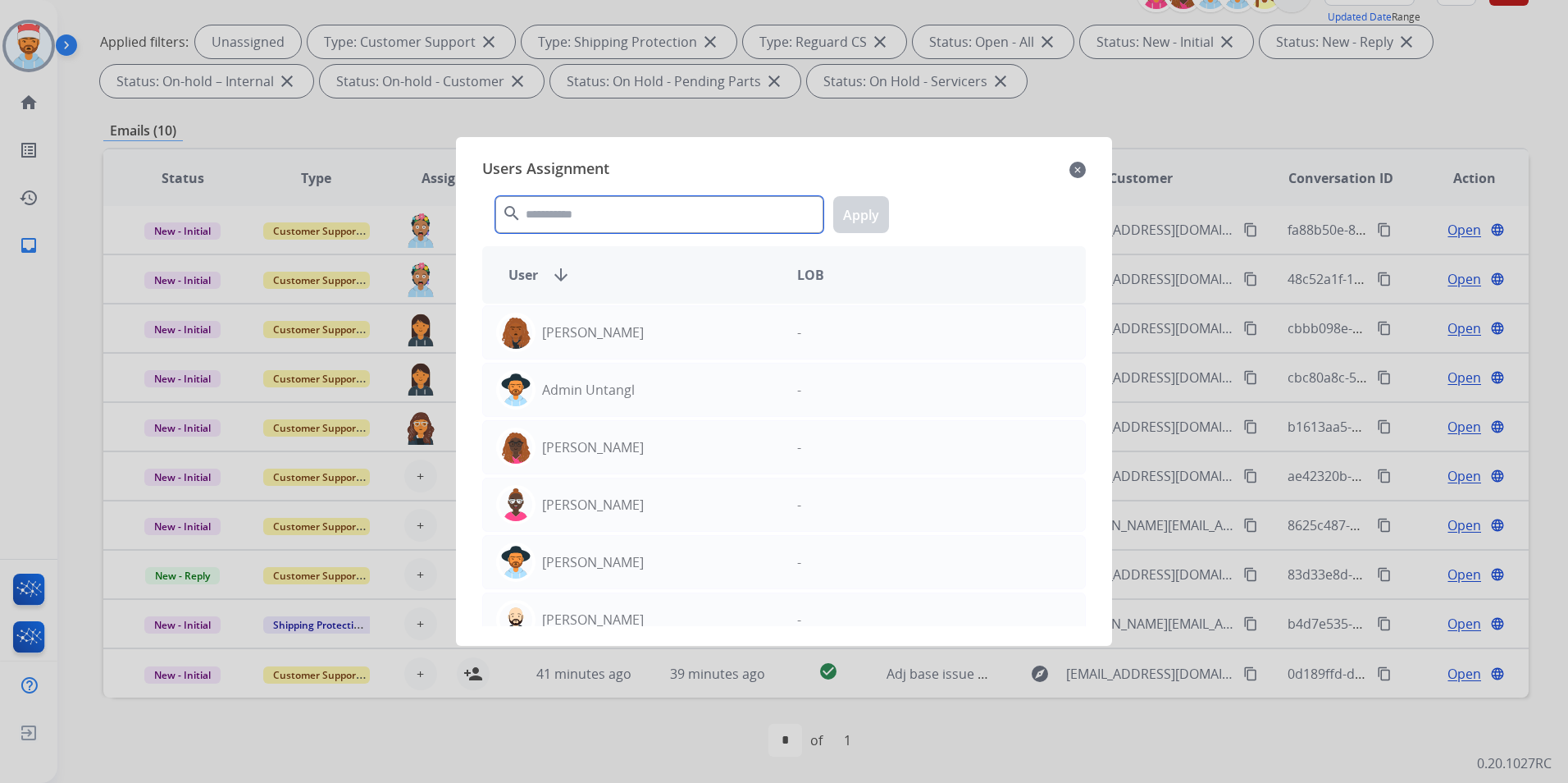
click at [582, 221] on input "text" at bounding box center [658, 214] width 328 height 37
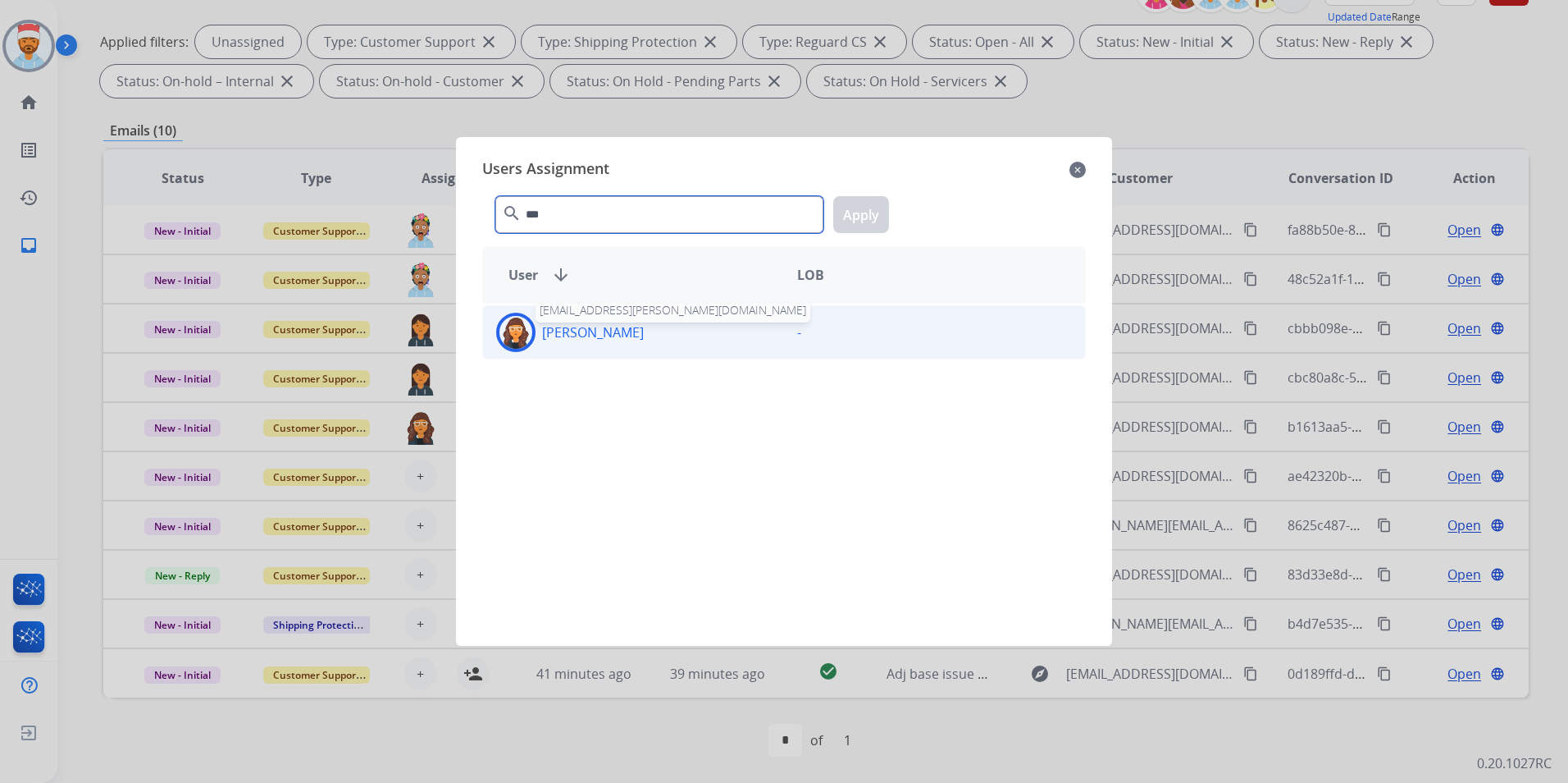
type input "***"
click at [633, 329] on p "[PERSON_NAME]" at bounding box center [592, 332] width 101 height 20
click at [873, 205] on button "Apply" at bounding box center [861, 214] width 55 height 37
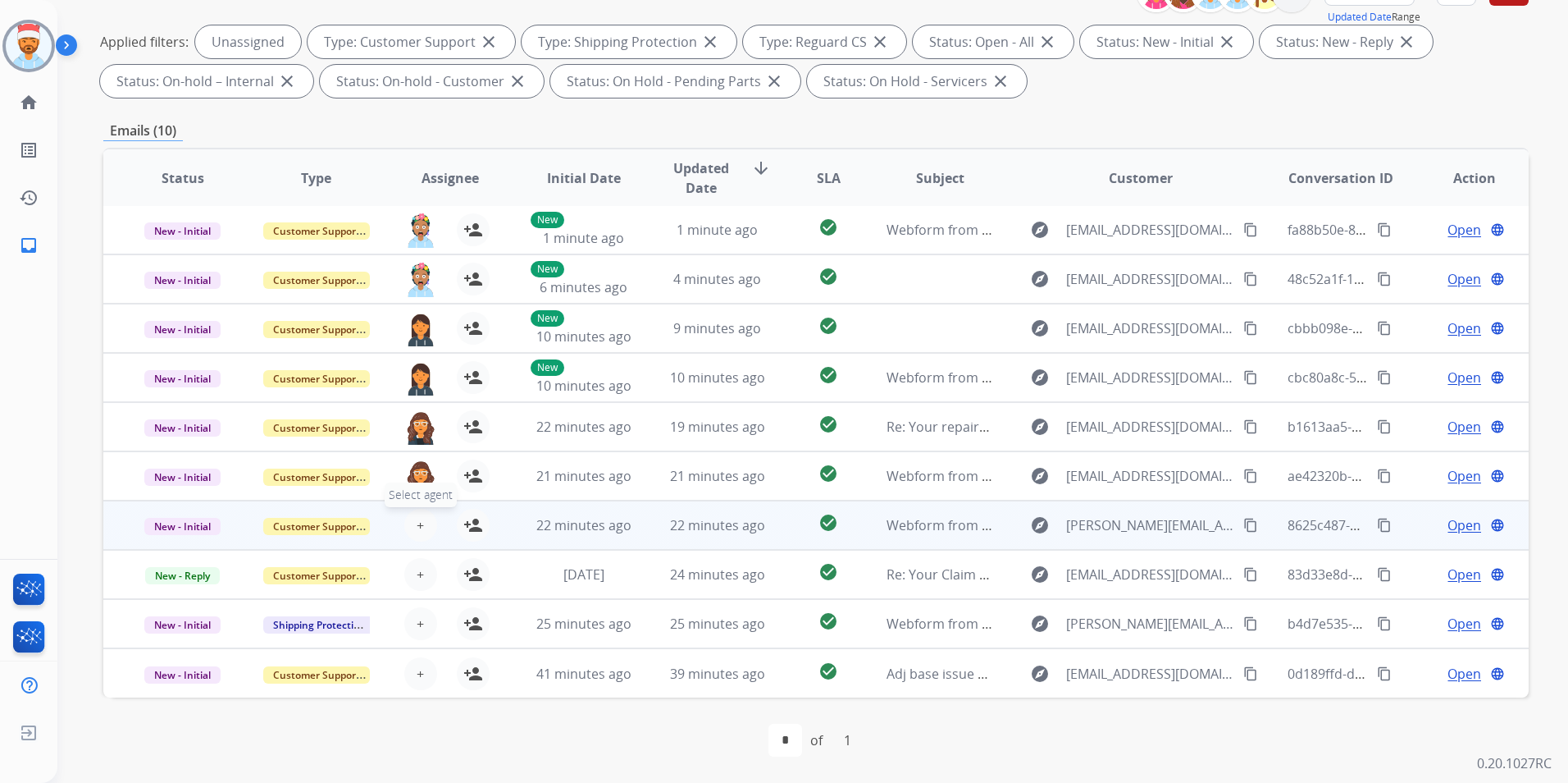
click at [423, 526] on button "+ Select agent" at bounding box center [420, 525] width 32 height 33
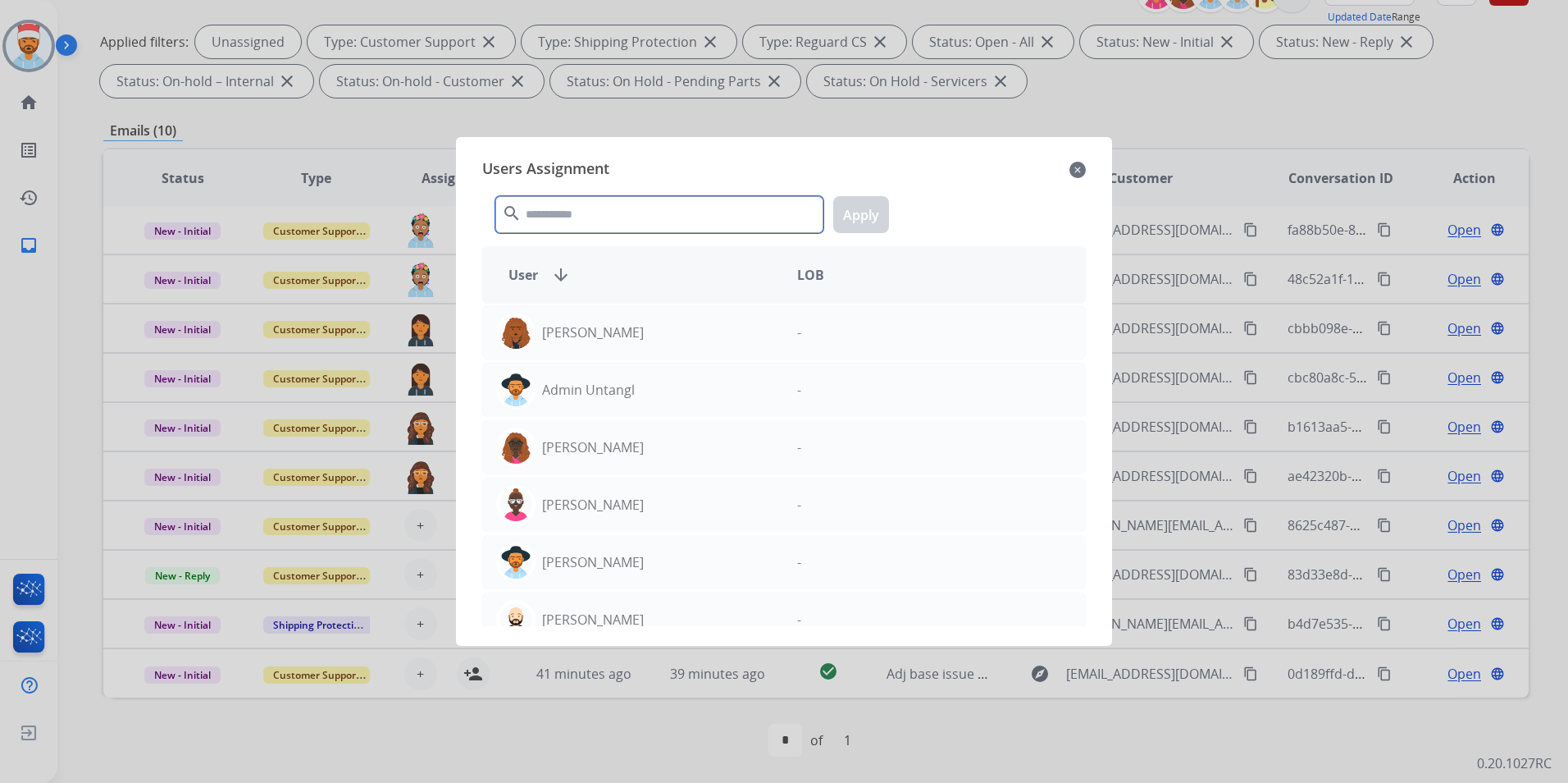
click at [608, 219] on input "text" at bounding box center [658, 214] width 328 height 37
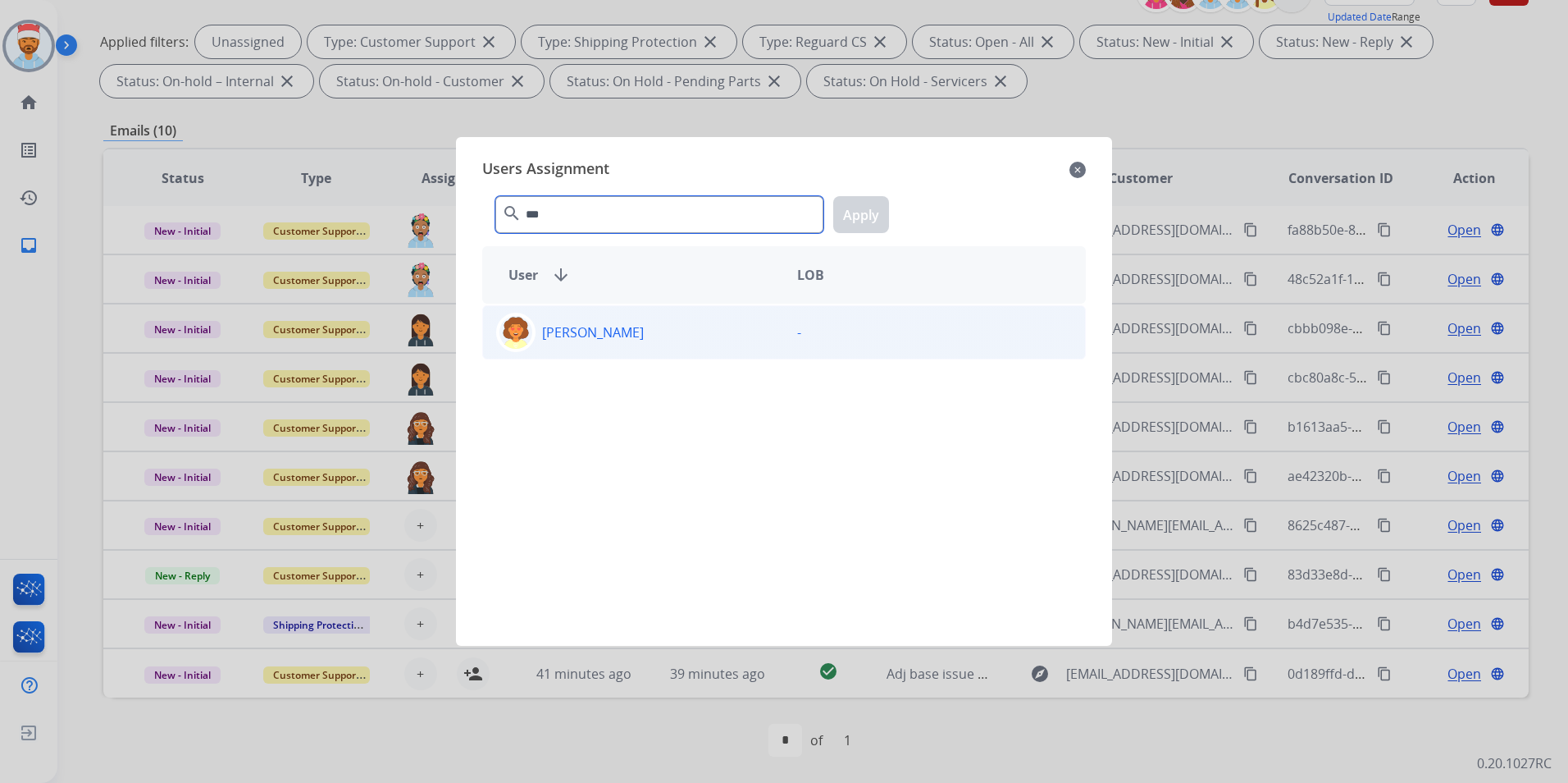
type input "***"
click at [623, 341] on div "[PERSON_NAME] [PERSON_NAME][EMAIL_ADDRESS][PERSON_NAME][DOMAIN_NAME]" at bounding box center [633, 332] width 301 height 39
drag, startPoint x: 854, startPoint y: 217, endPoint x: 834, endPoint y: 245, distance: 34.4
click at [848, 218] on button "Apply" at bounding box center [861, 214] width 55 height 37
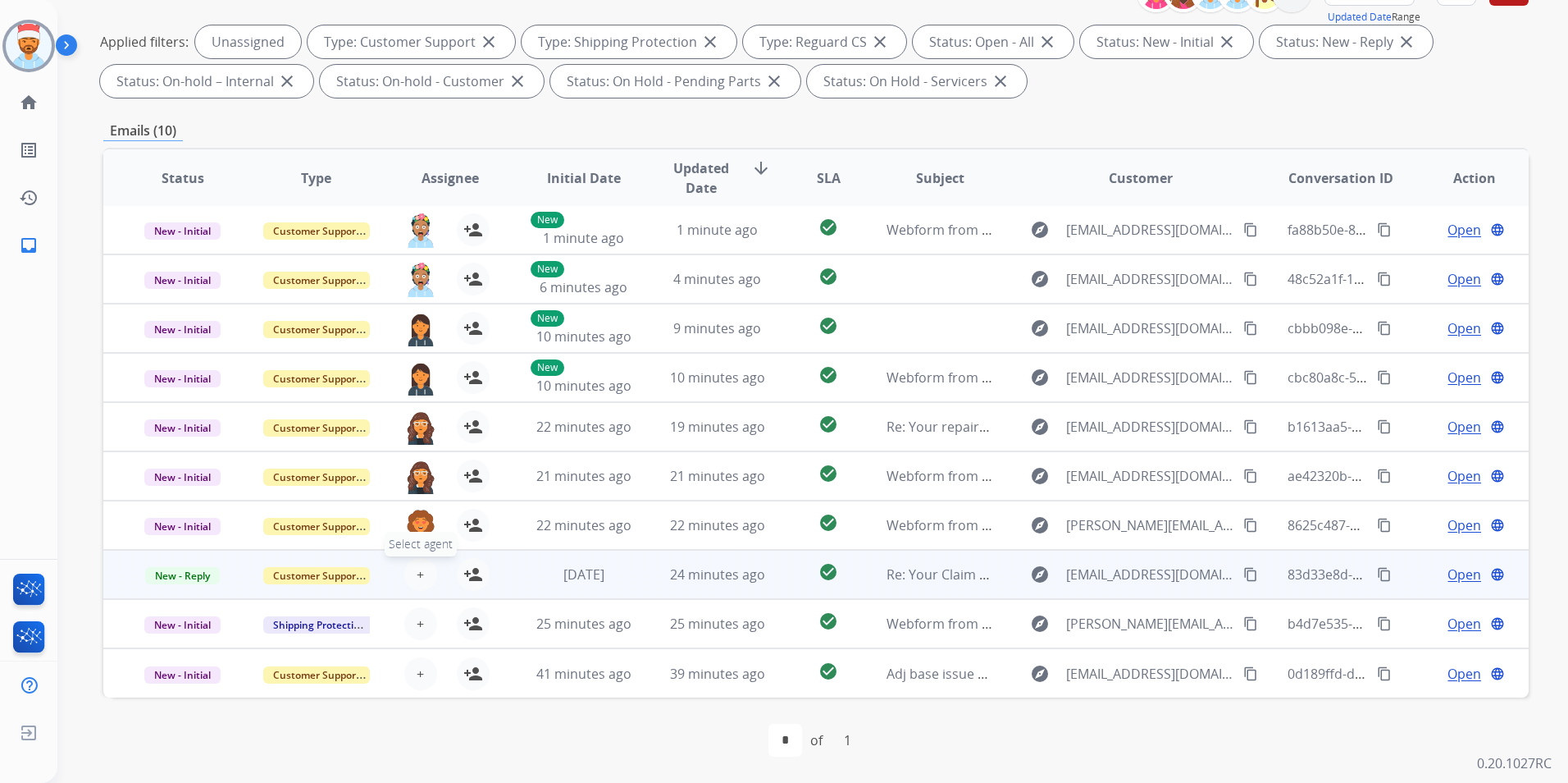
click at [413, 574] on button "+ Select agent" at bounding box center [420, 574] width 32 height 33
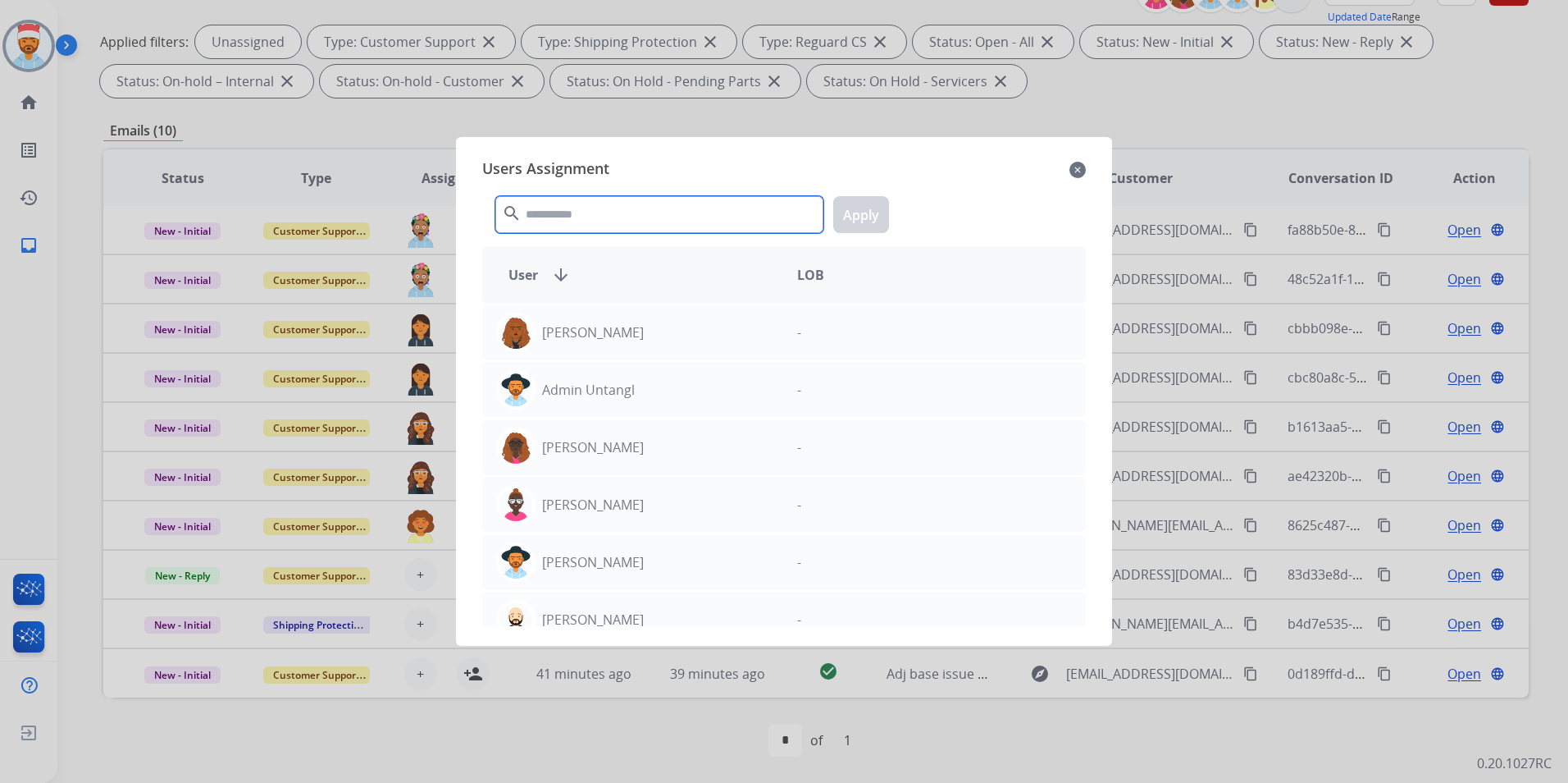
click at [577, 218] on input "text" at bounding box center [658, 214] width 328 height 37
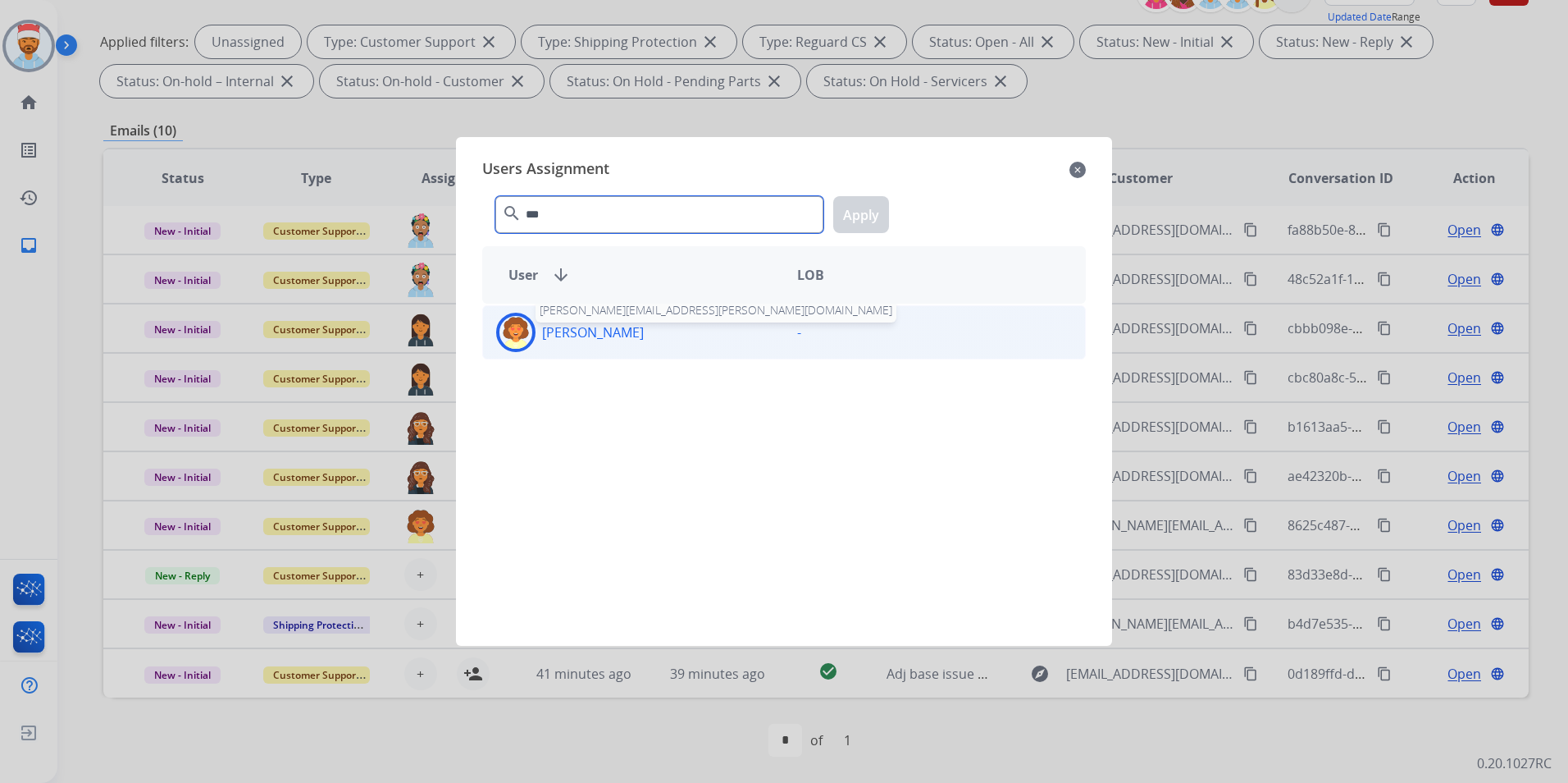
type input "***"
click at [599, 343] on div "[PERSON_NAME]" at bounding box center [633, 332] width 301 height 39
click at [870, 216] on button "Apply" at bounding box center [861, 214] width 55 height 37
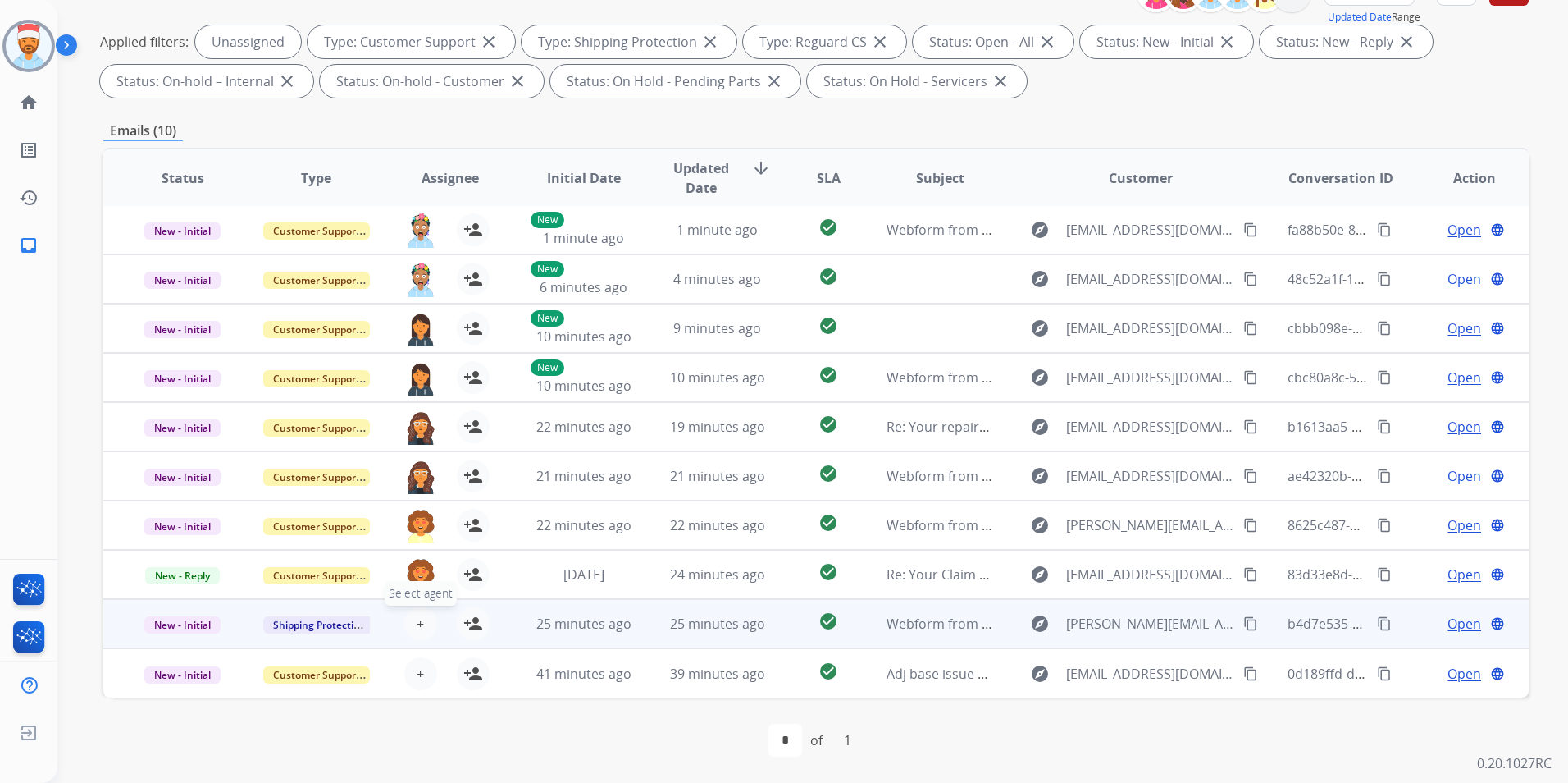
click at [419, 615] on span "+" at bounding box center [420, 623] width 8 height 20
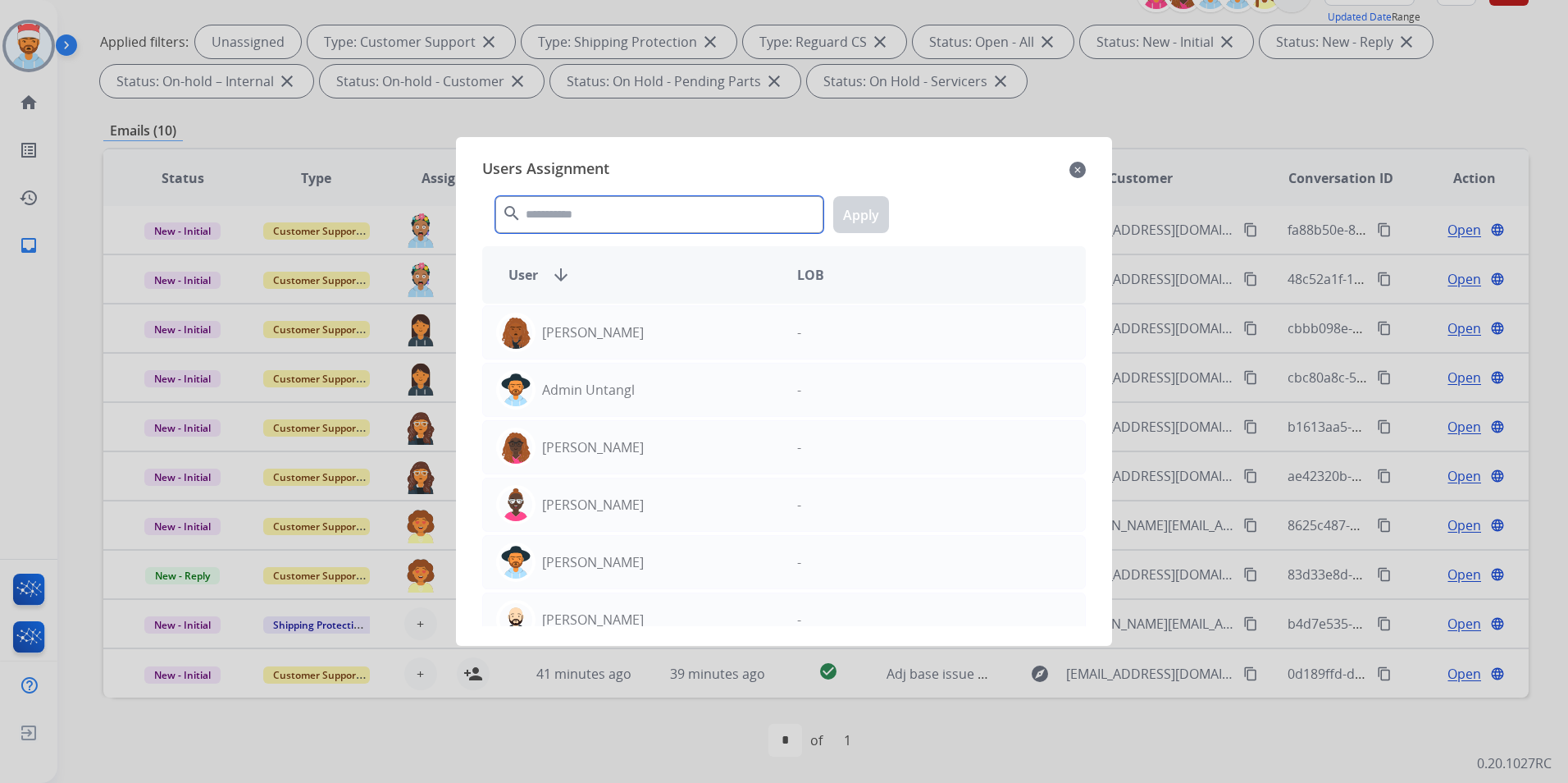
click at [728, 213] on input "text" at bounding box center [658, 214] width 328 height 37
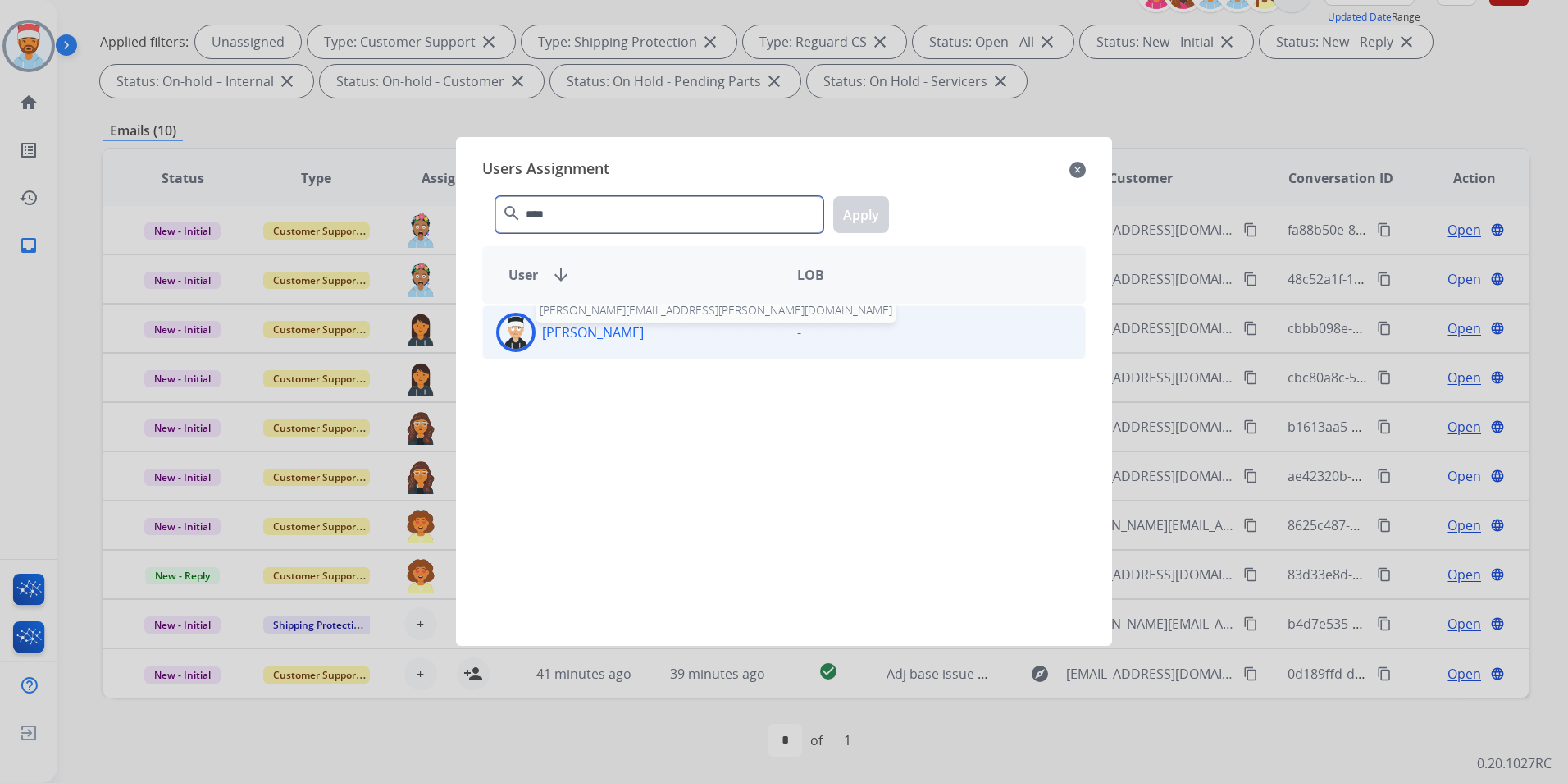
type input "****"
click at [559, 333] on p "[PERSON_NAME]" at bounding box center [592, 332] width 101 height 20
click at [860, 213] on button "Apply" at bounding box center [861, 214] width 55 height 37
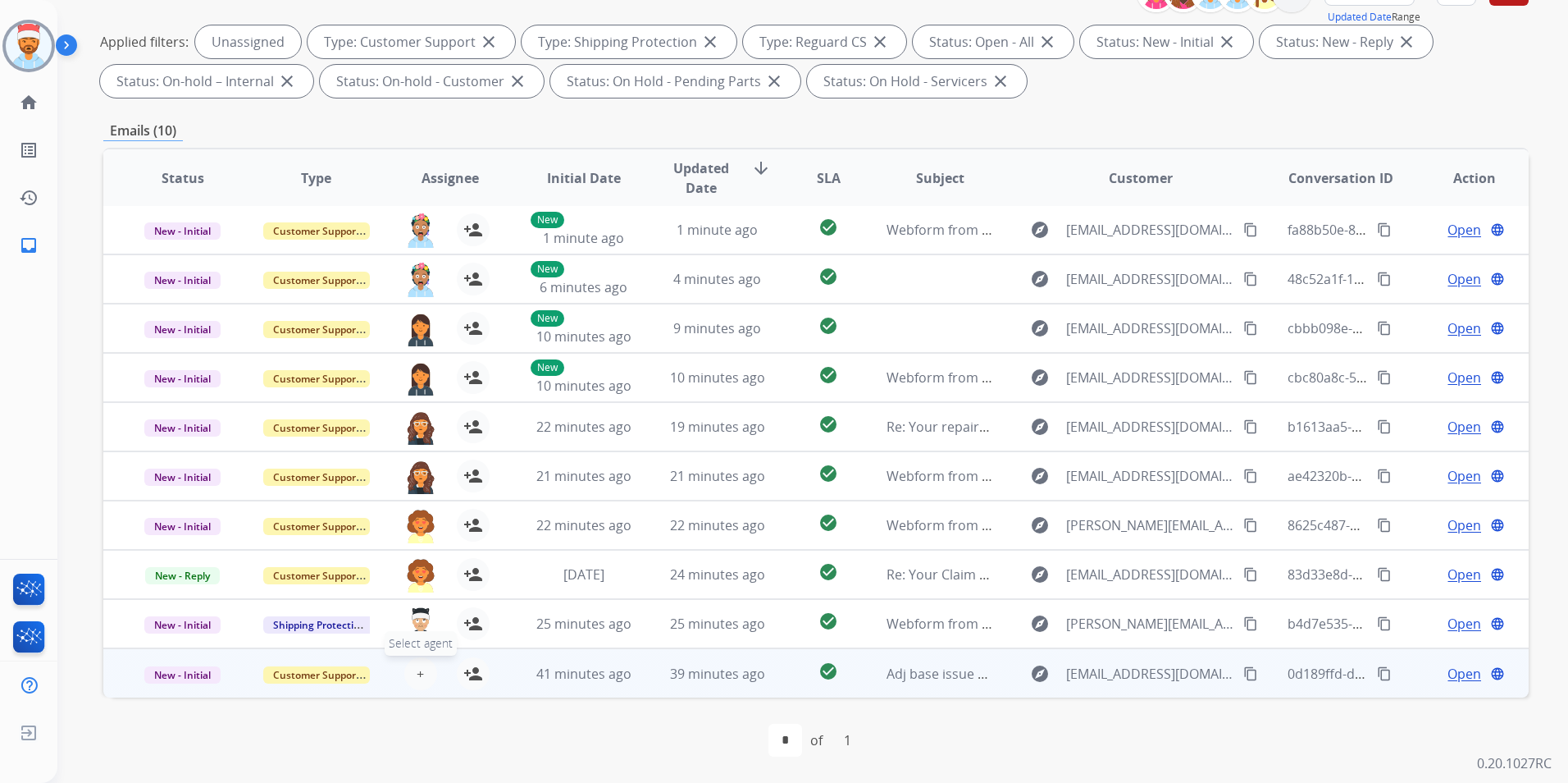
click at [417, 672] on span "+" at bounding box center [420, 673] width 8 height 20
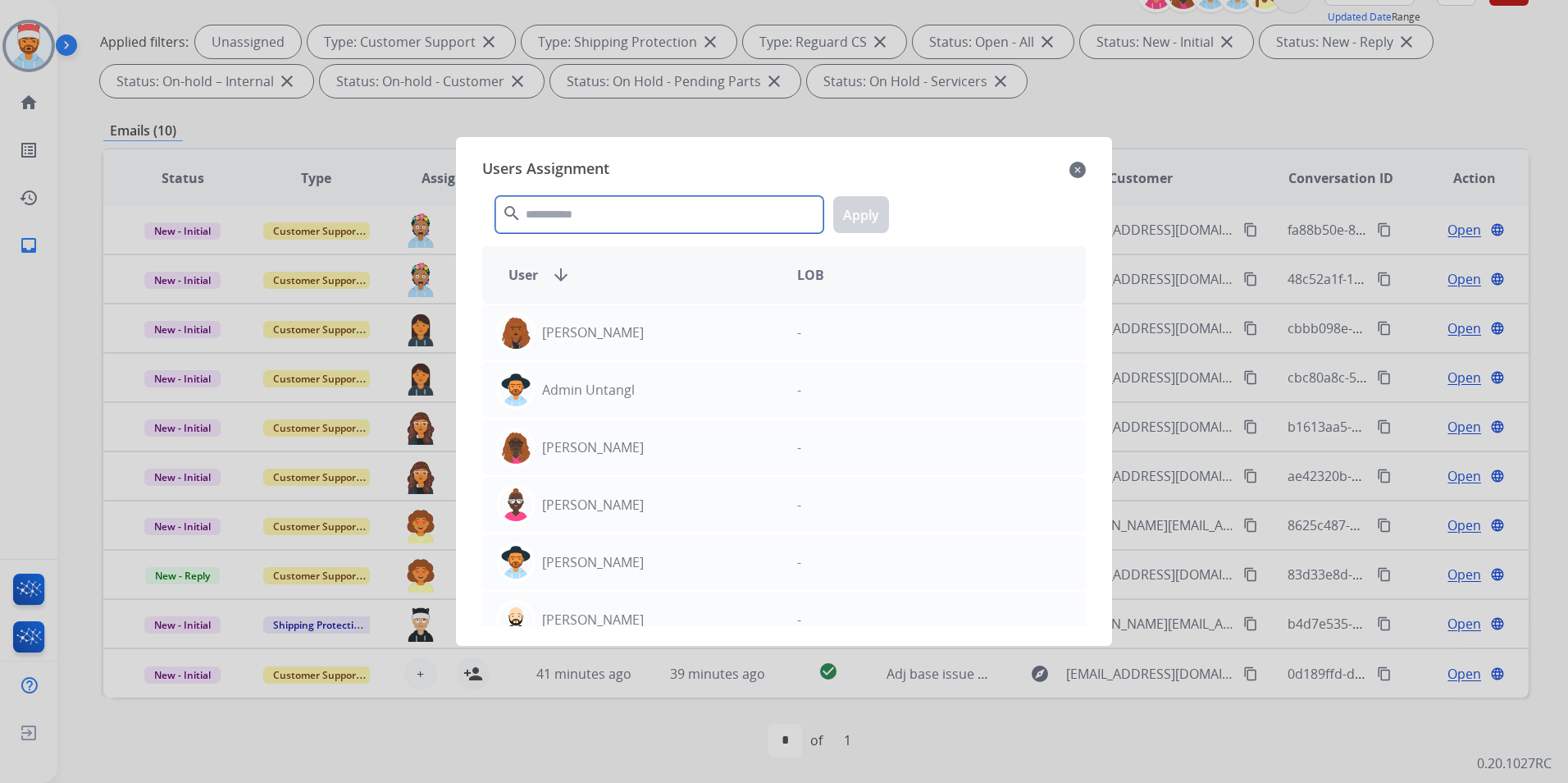
click at [605, 219] on input "text" at bounding box center [658, 214] width 328 height 37
click at [605, 221] on input "text" at bounding box center [658, 214] width 328 height 37
click at [416, 614] on div at bounding box center [784, 391] width 1568 height 783
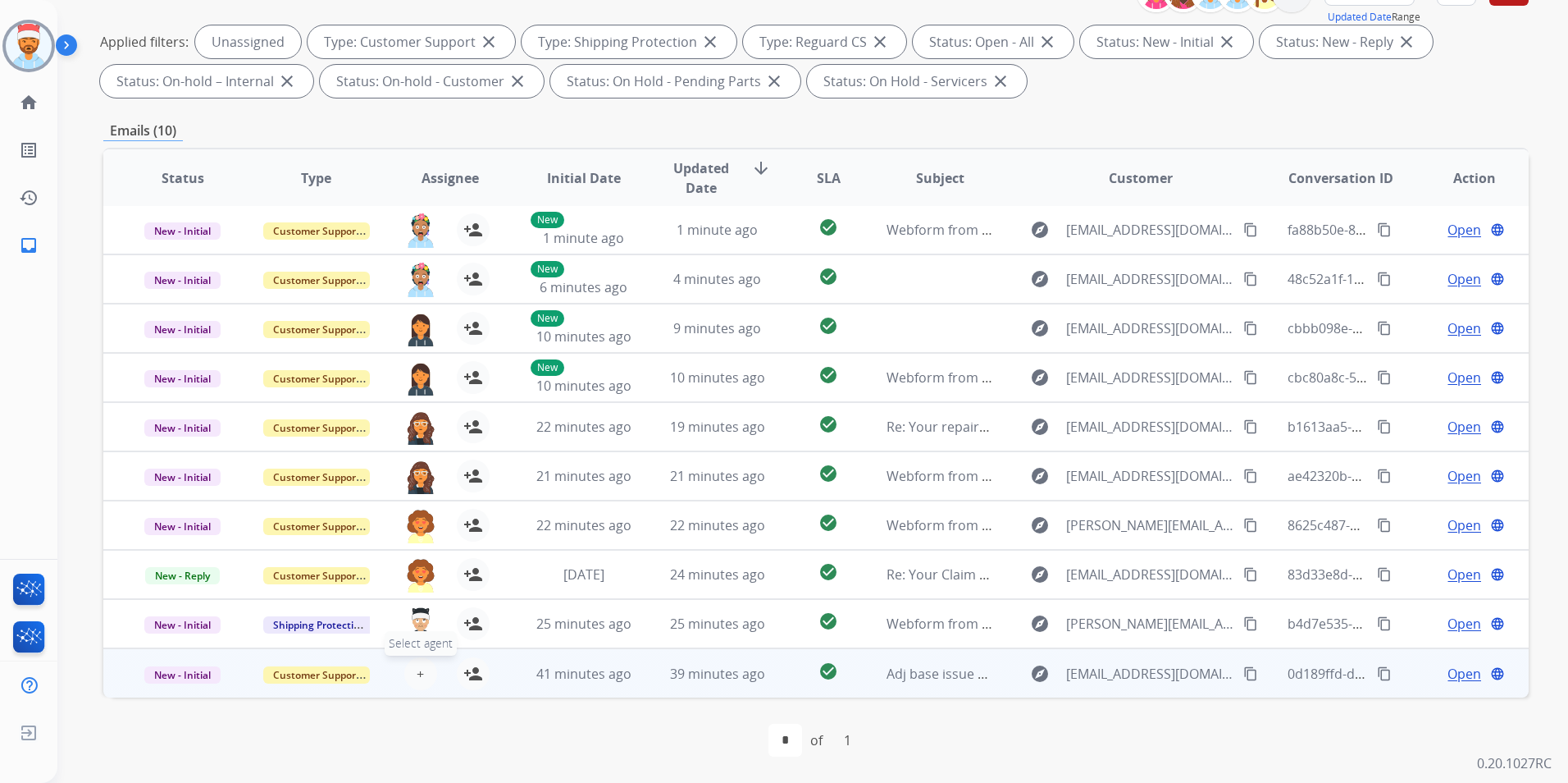
click at [420, 673] on span "+" at bounding box center [420, 673] width 8 height 20
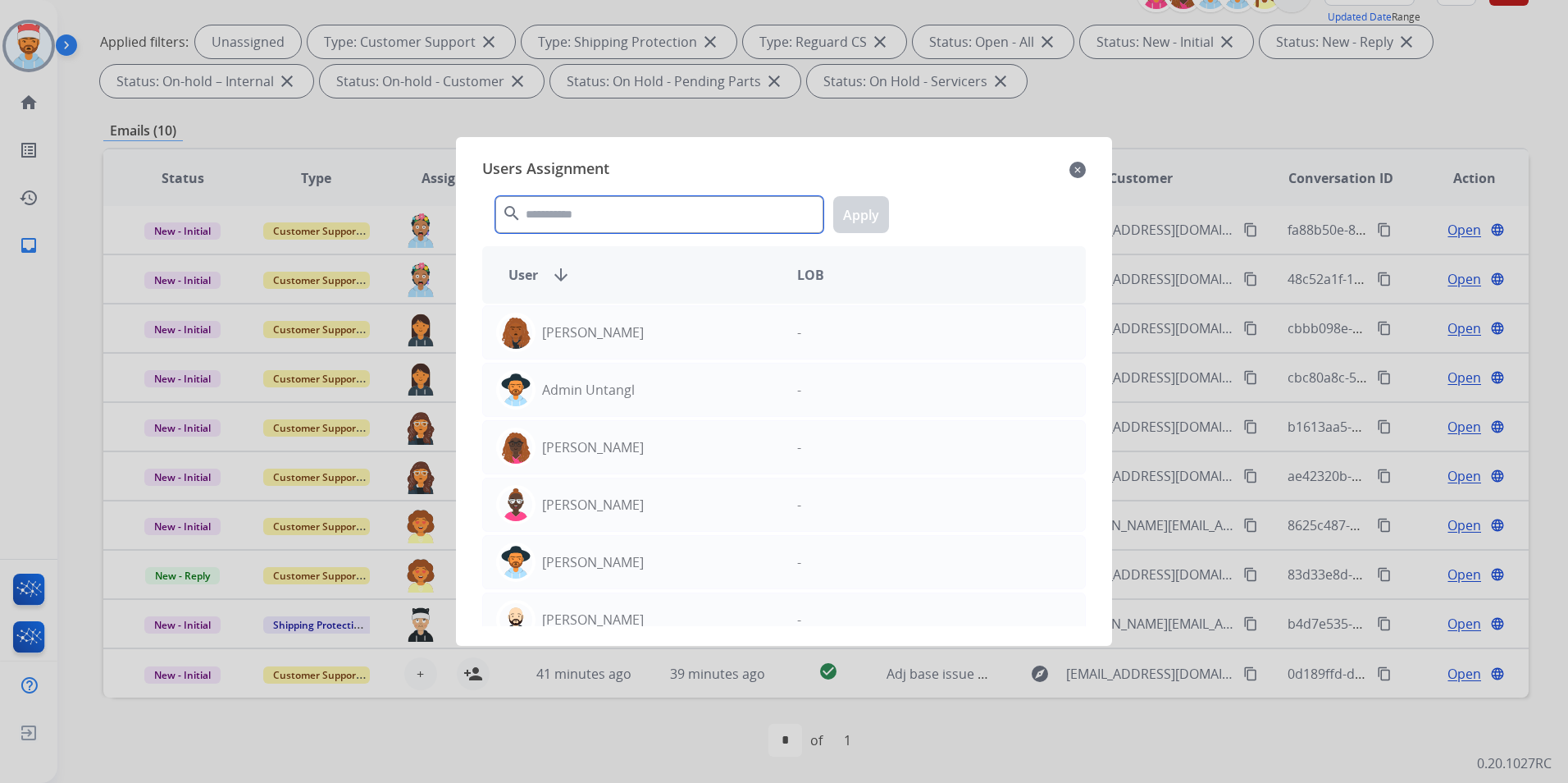
click at [610, 226] on input "text" at bounding box center [658, 214] width 328 height 37
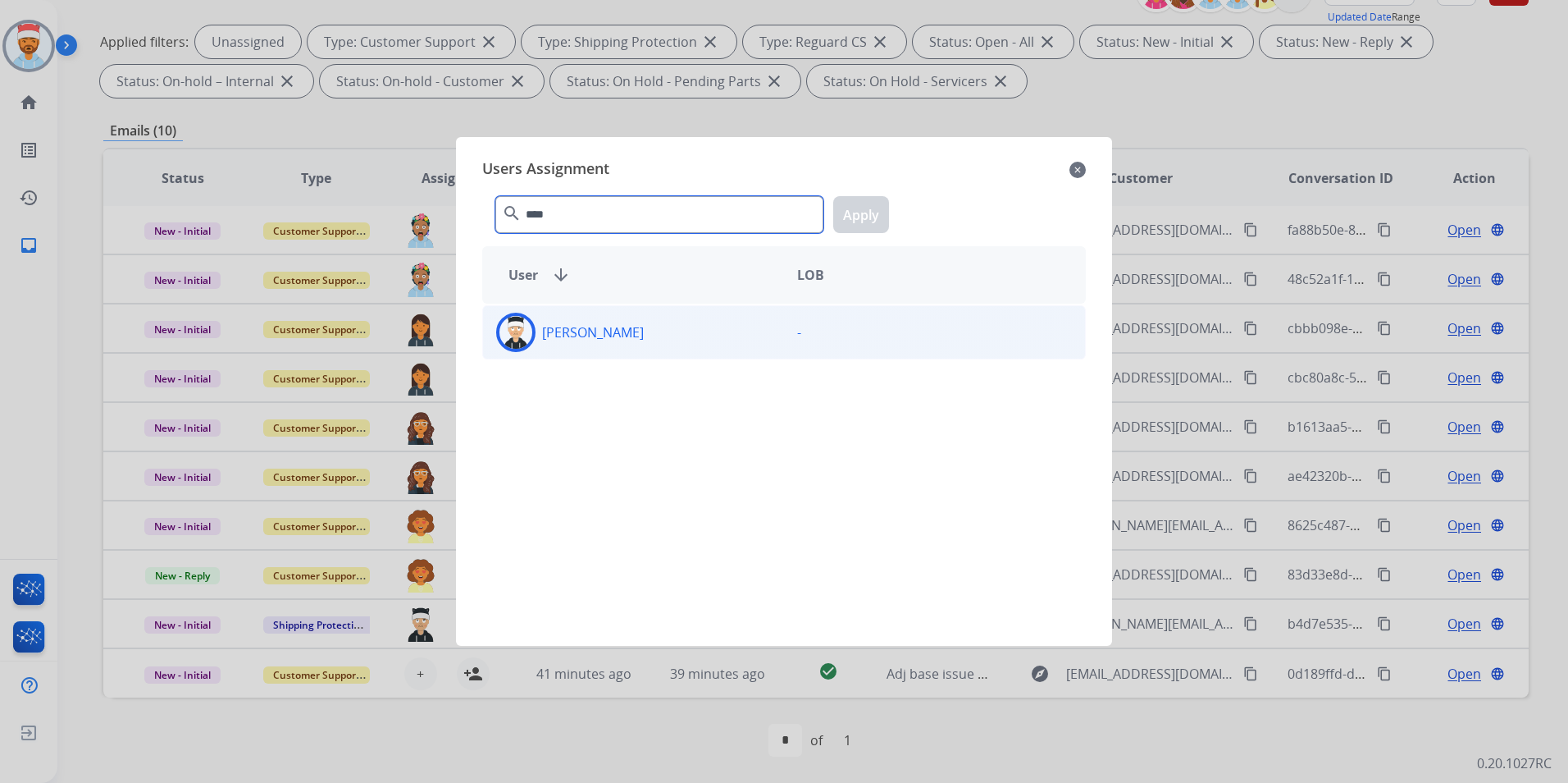
type input "****"
click at [612, 318] on div "[PERSON_NAME]" at bounding box center [633, 332] width 301 height 39
click at [874, 199] on div "**** search Apply" at bounding box center [784, 210] width 604 height 56
click at [868, 203] on button "Apply" at bounding box center [861, 214] width 55 height 37
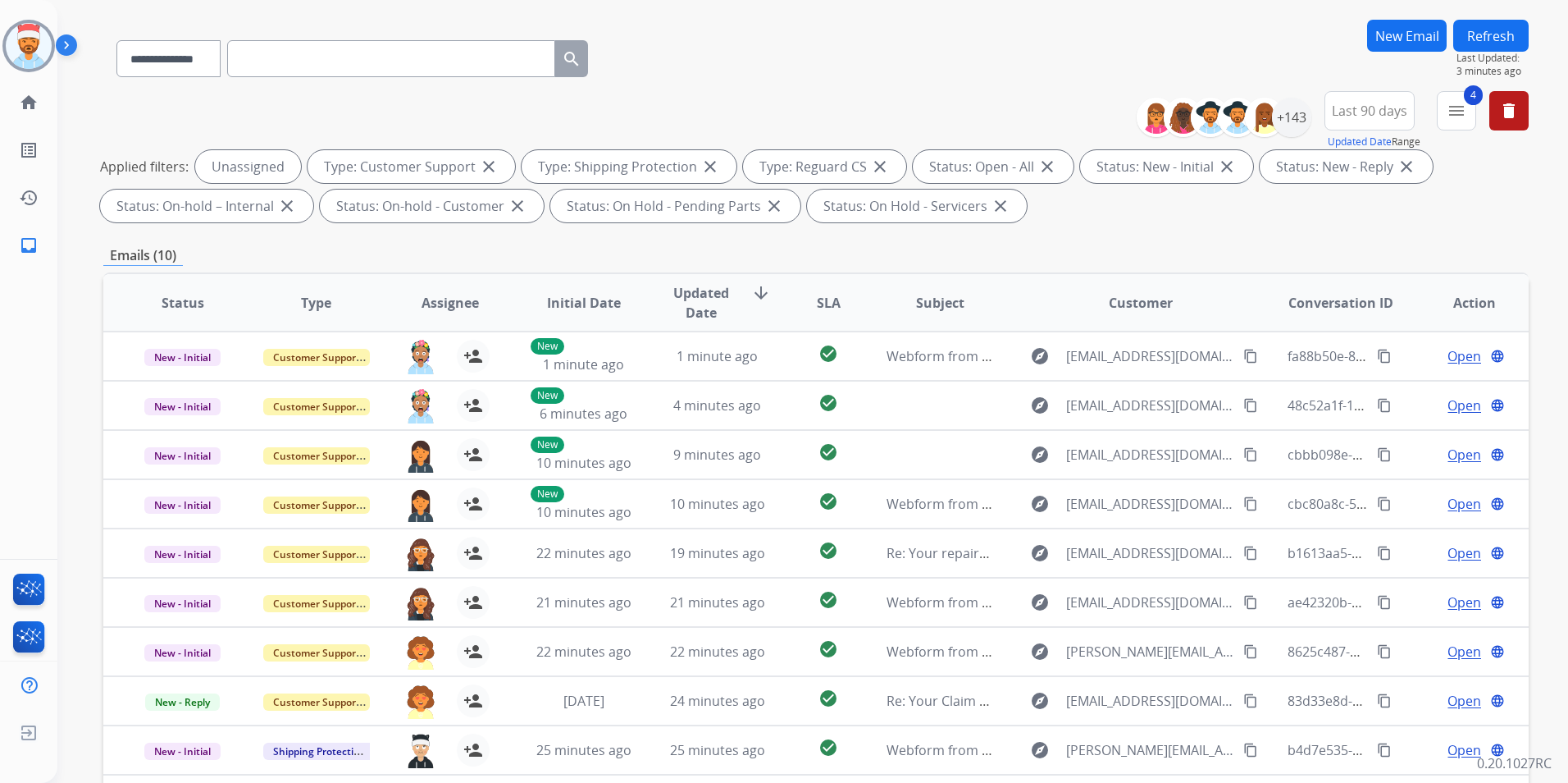
scroll to position [0, 0]
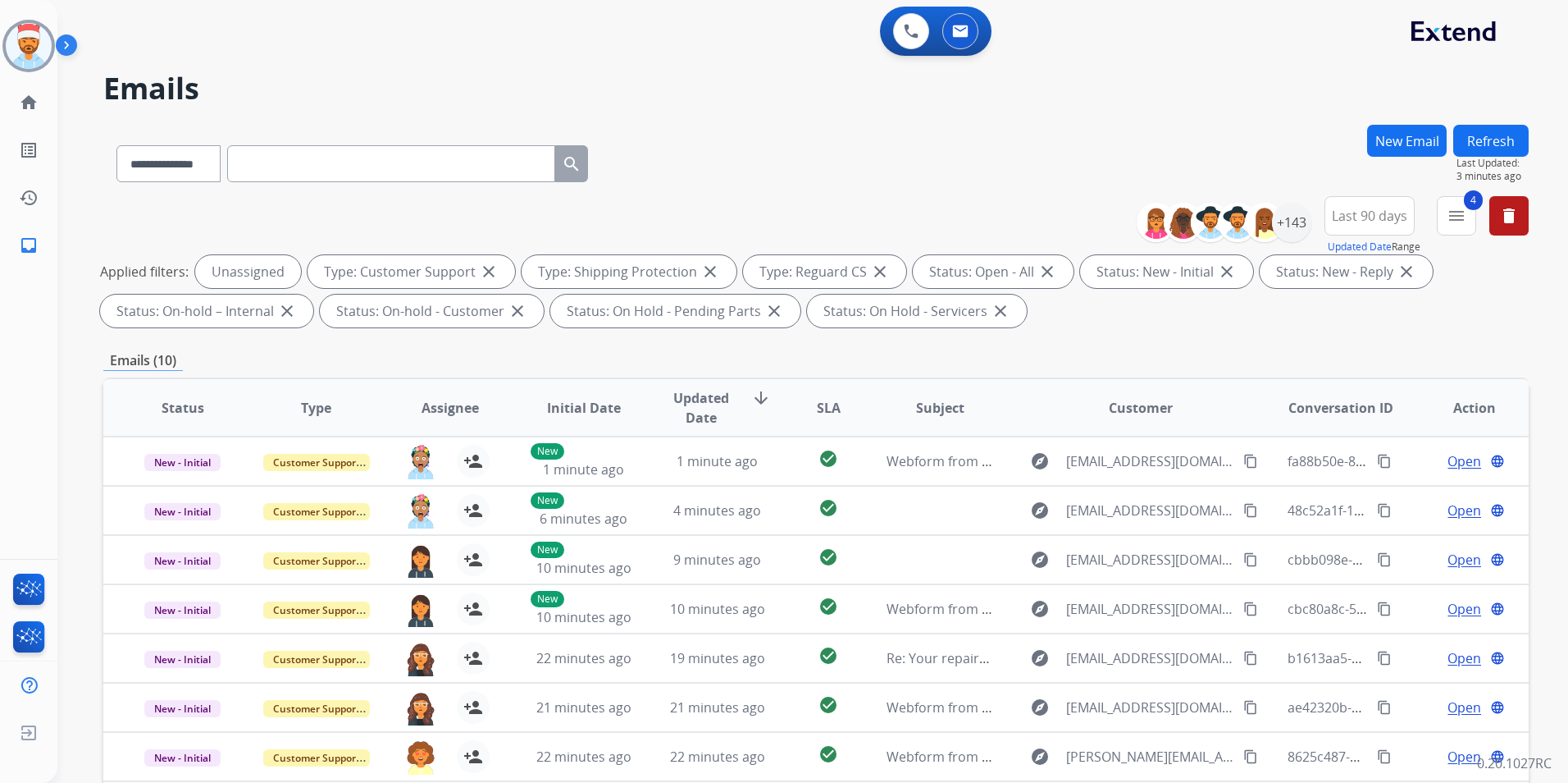
click at [1491, 141] on button "Refresh" at bounding box center [1490, 140] width 75 height 32
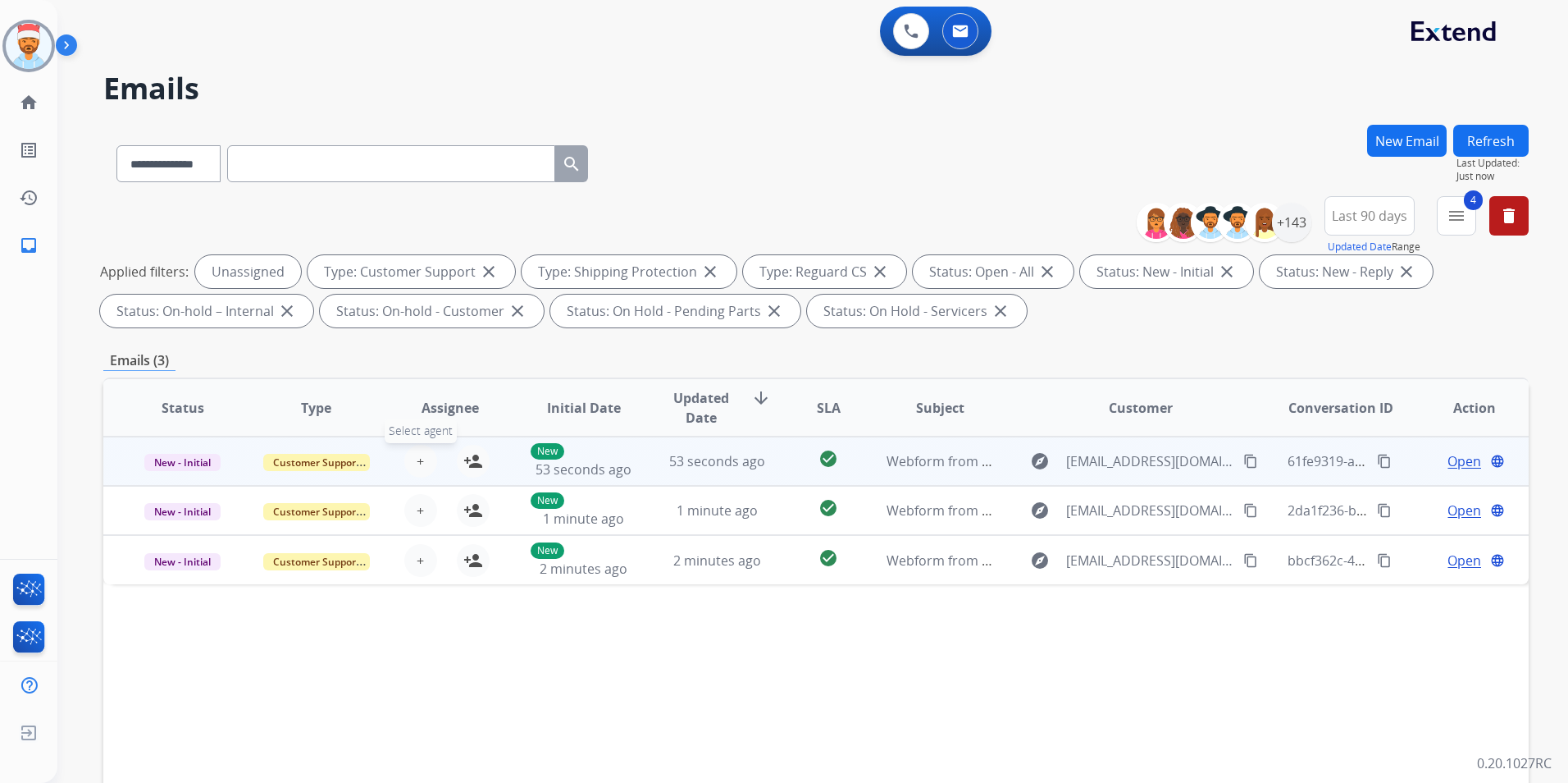
click at [419, 456] on span "+" at bounding box center [420, 461] width 8 height 20
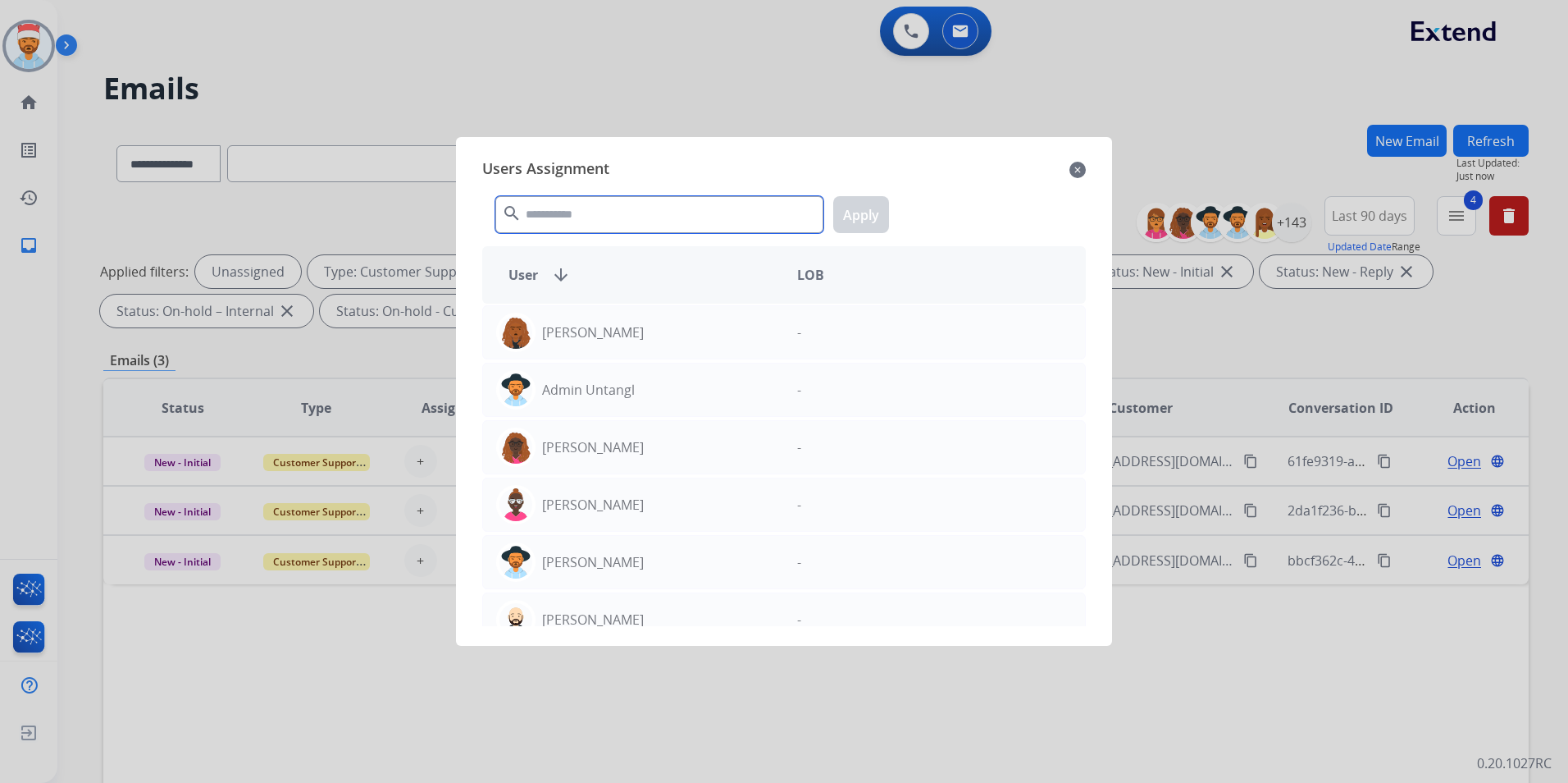
click at [571, 229] on input "text" at bounding box center [658, 214] width 328 height 37
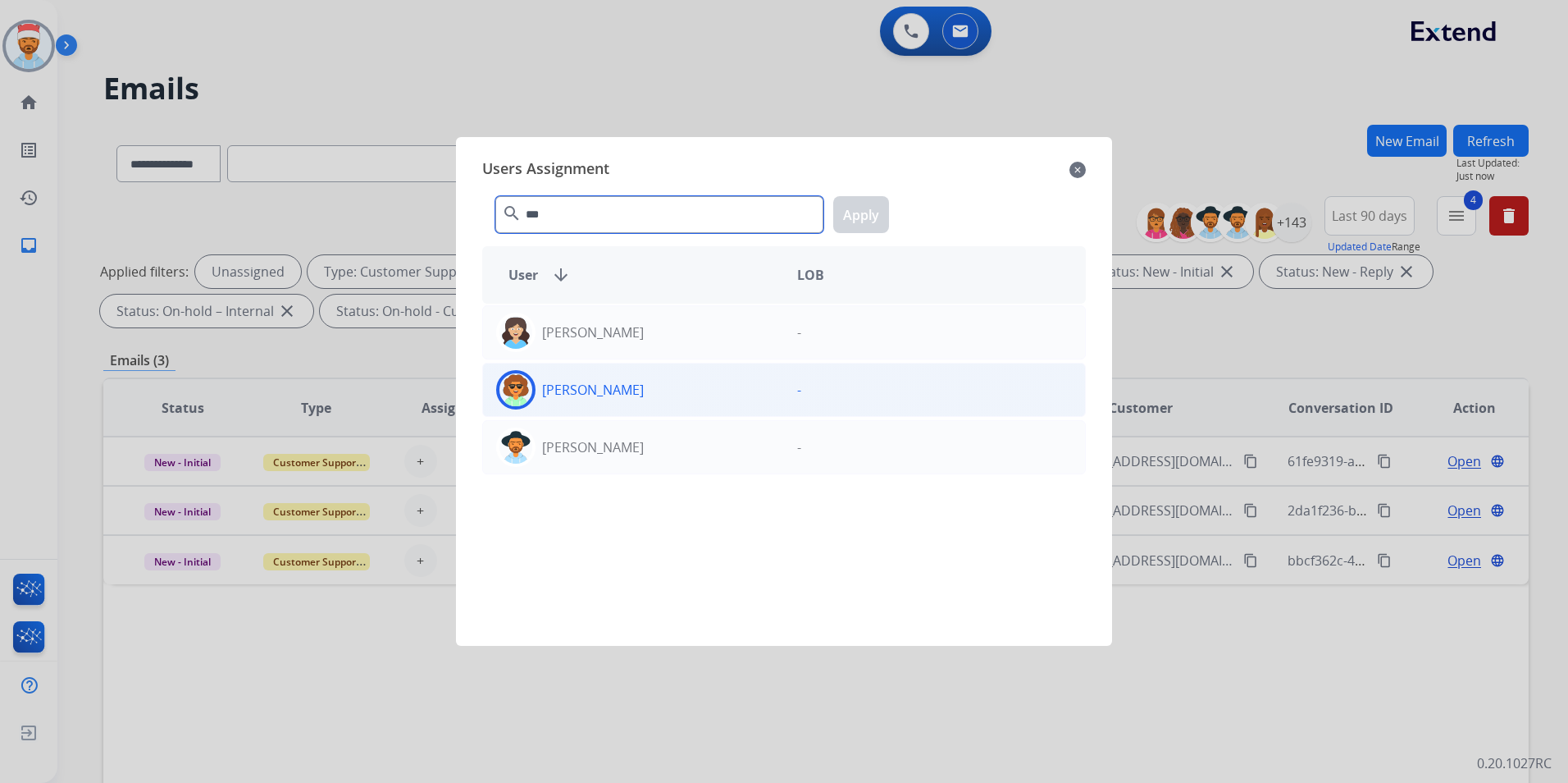
type input "***"
click at [644, 390] on p "[PERSON_NAME]" at bounding box center [592, 389] width 101 height 20
click at [854, 228] on button "Apply" at bounding box center [861, 214] width 55 height 37
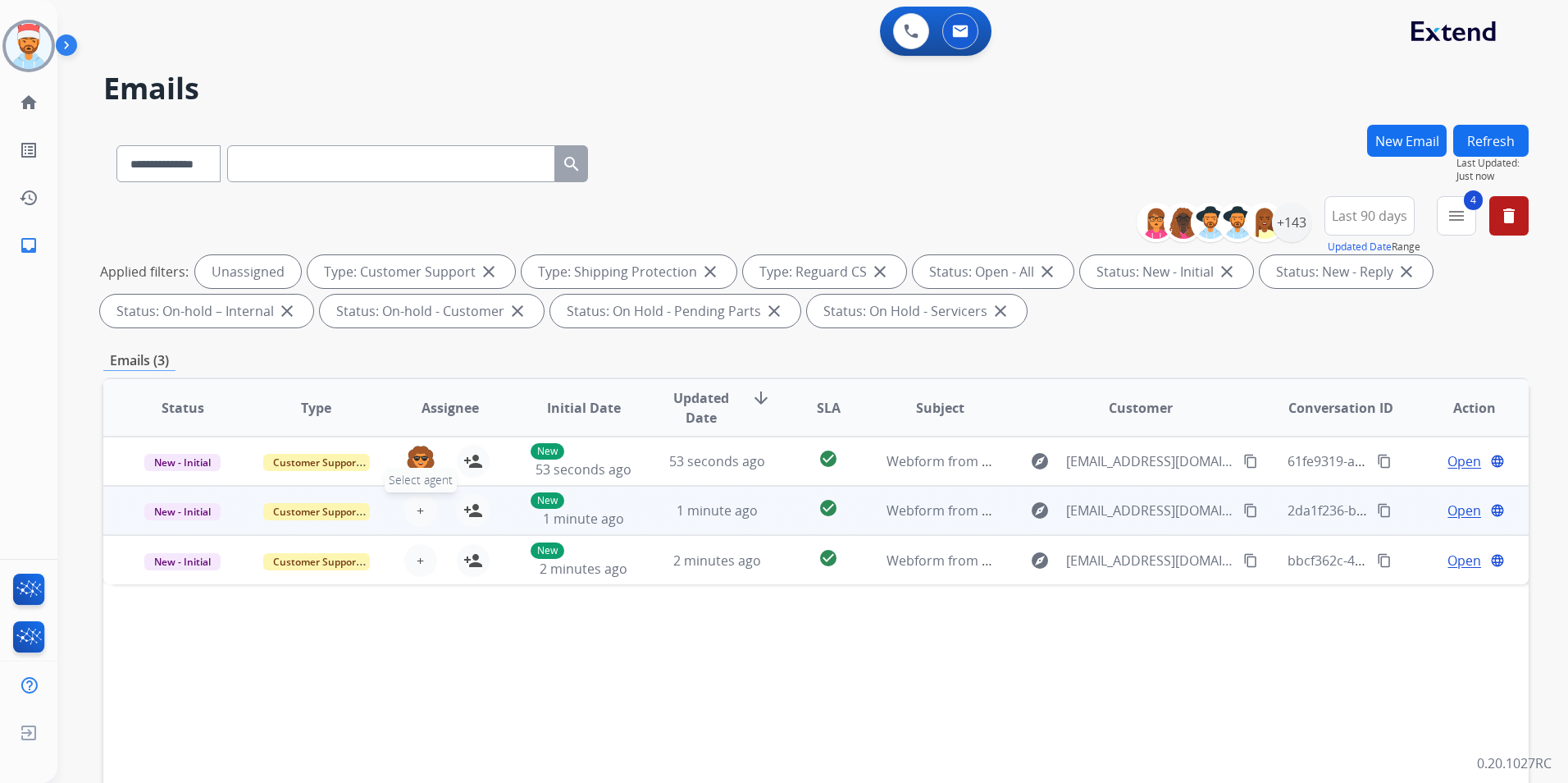
click at [412, 509] on button "+ Select agent" at bounding box center [420, 511] width 32 height 33
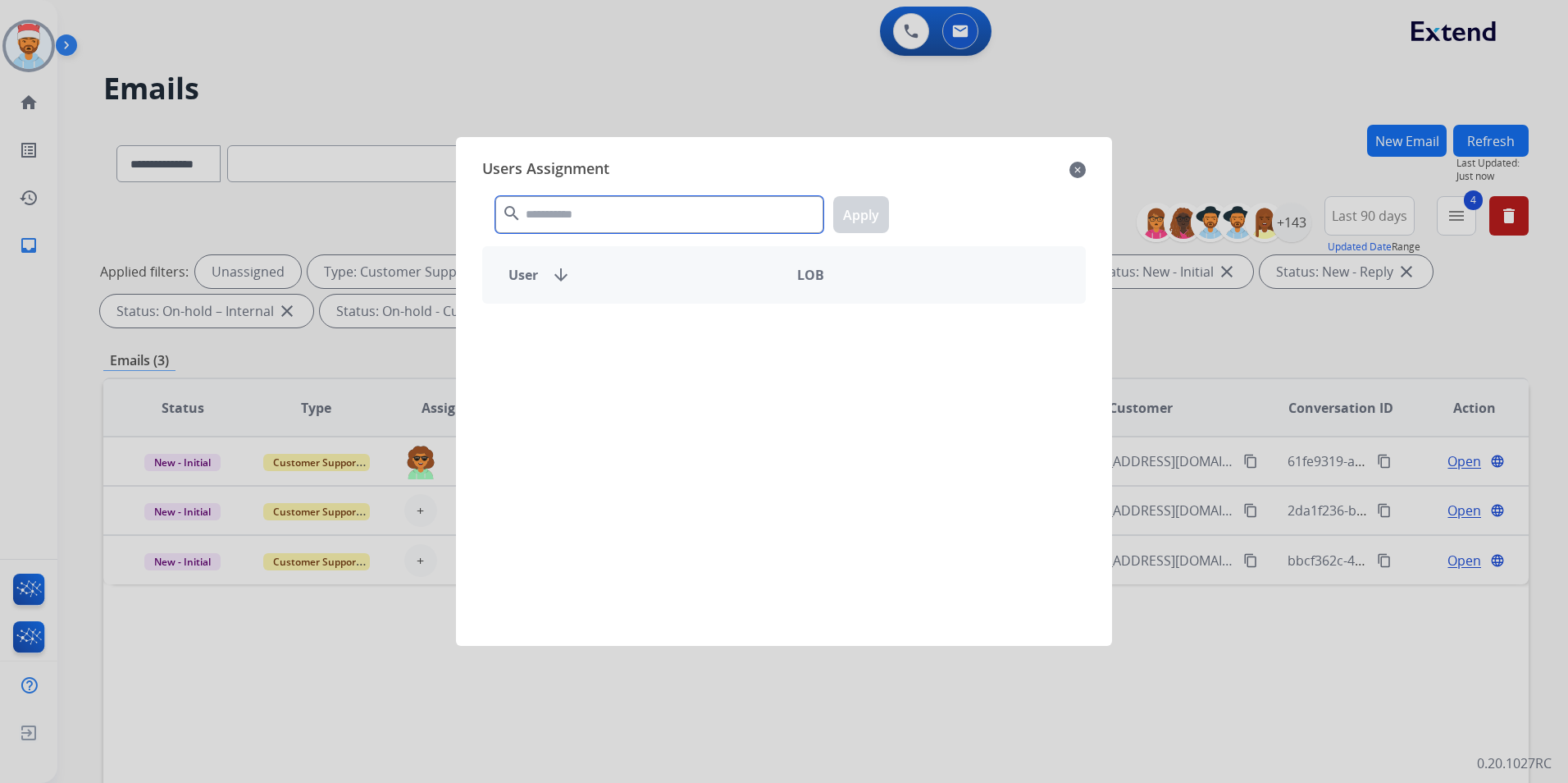
click at [590, 211] on input "text" at bounding box center [658, 214] width 328 height 37
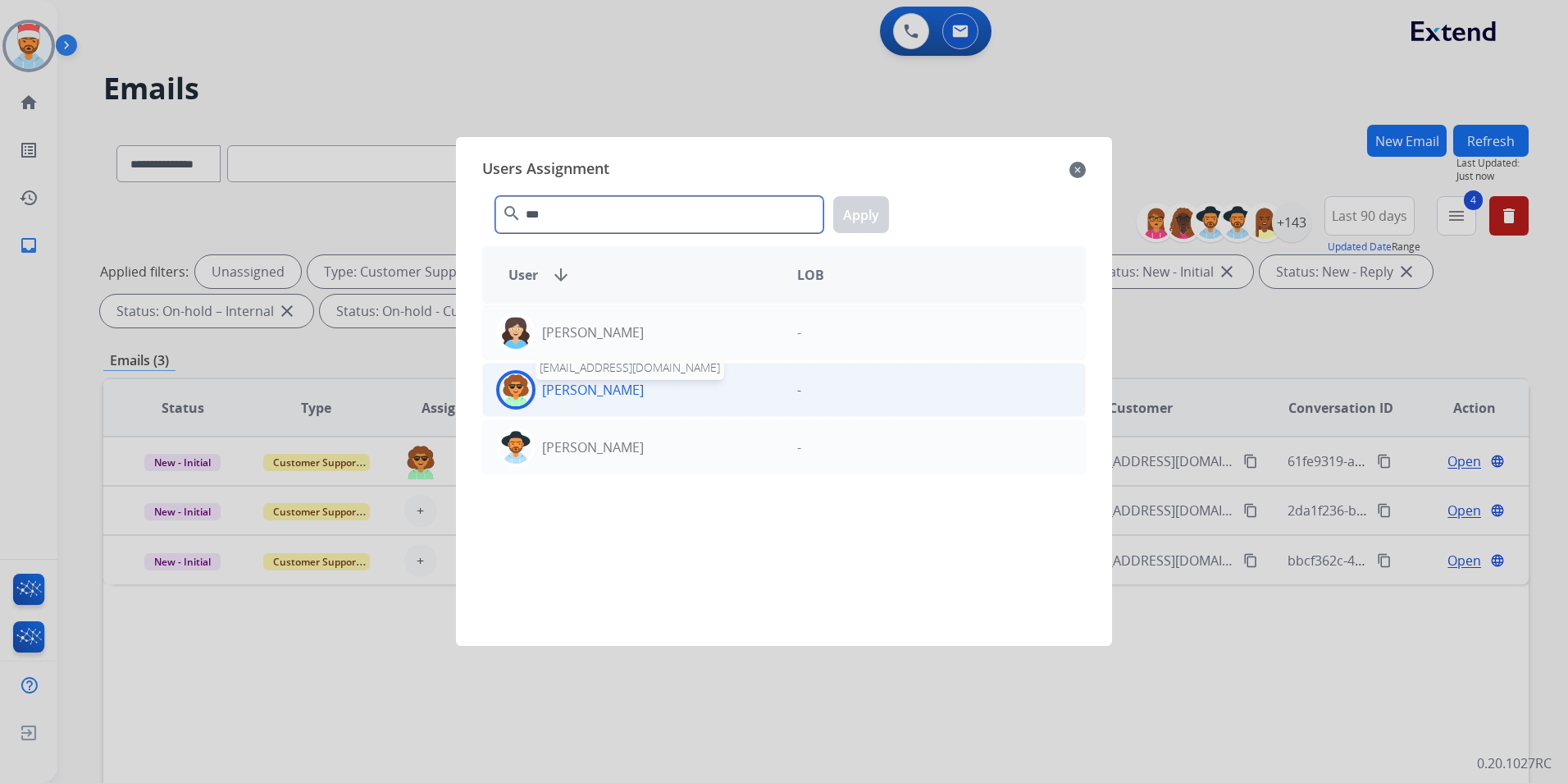
type input "***"
click at [547, 392] on p "[PERSON_NAME]" at bounding box center [592, 389] width 101 height 20
click at [842, 206] on button "Apply" at bounding box center [861, 214] width 55 height 37
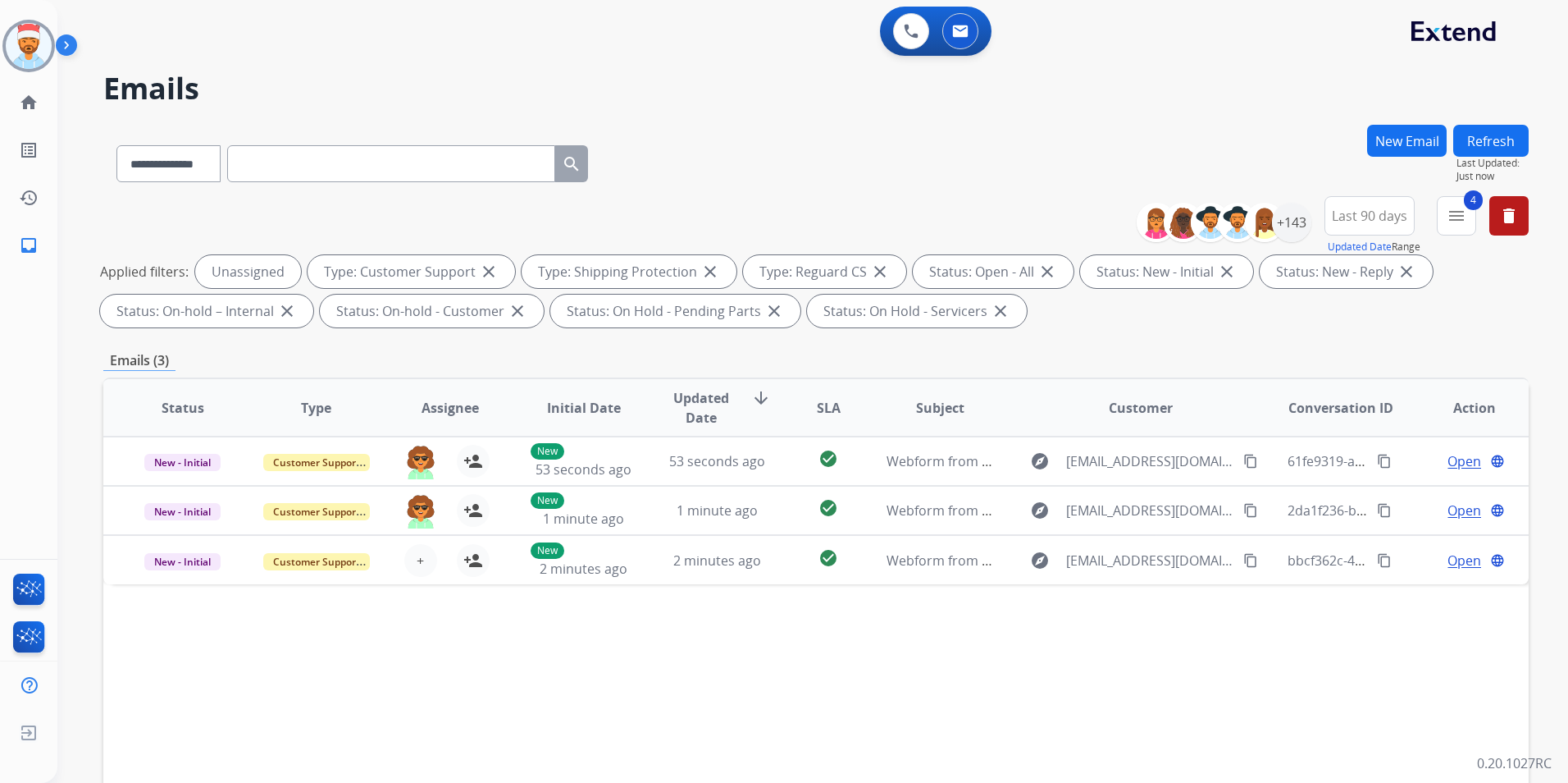
click at [1482, 141] on button "Refresh" at bounding box center [1490, 140] width 75 height 32
